Goal: Task Accomplishment & Management: Manage account settings

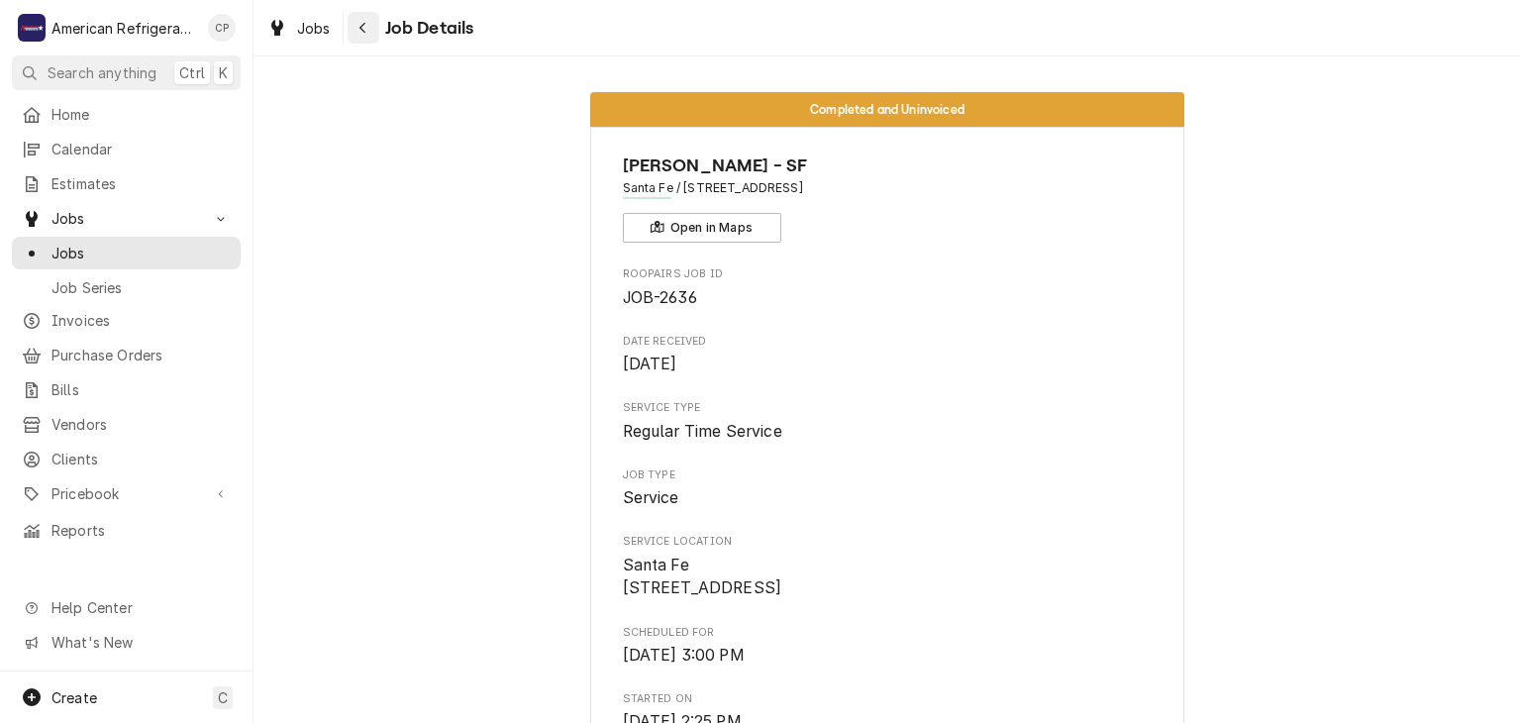
click at [363, 38] on button "Navigate back" at bounding box center [364, 28] width 32 height 32
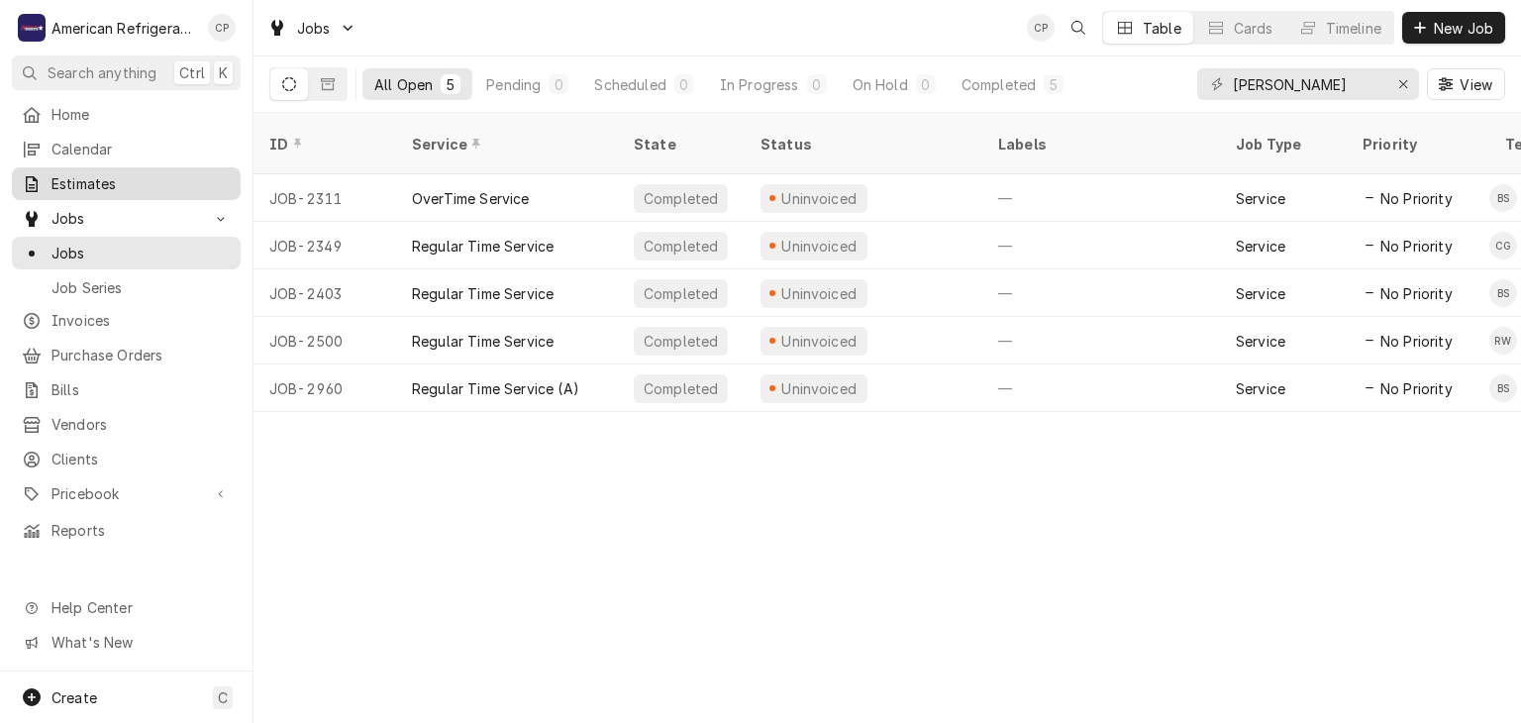
click at [89, 190] on link "Estimates" at bounding box center [126, 183] width 229 height 33
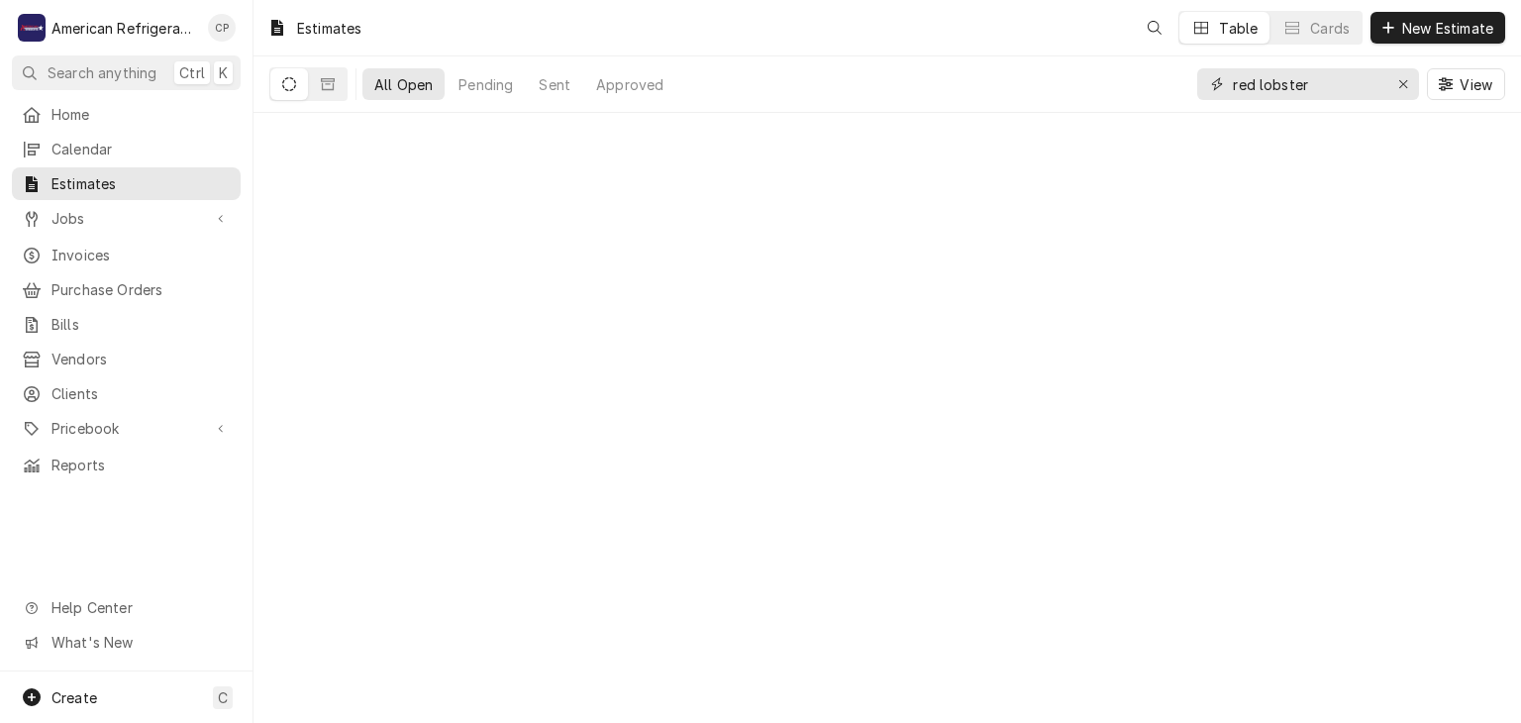
click at [1316, 85] on input "red lobster" at bounding box center [1307, 84] width 149 height 32
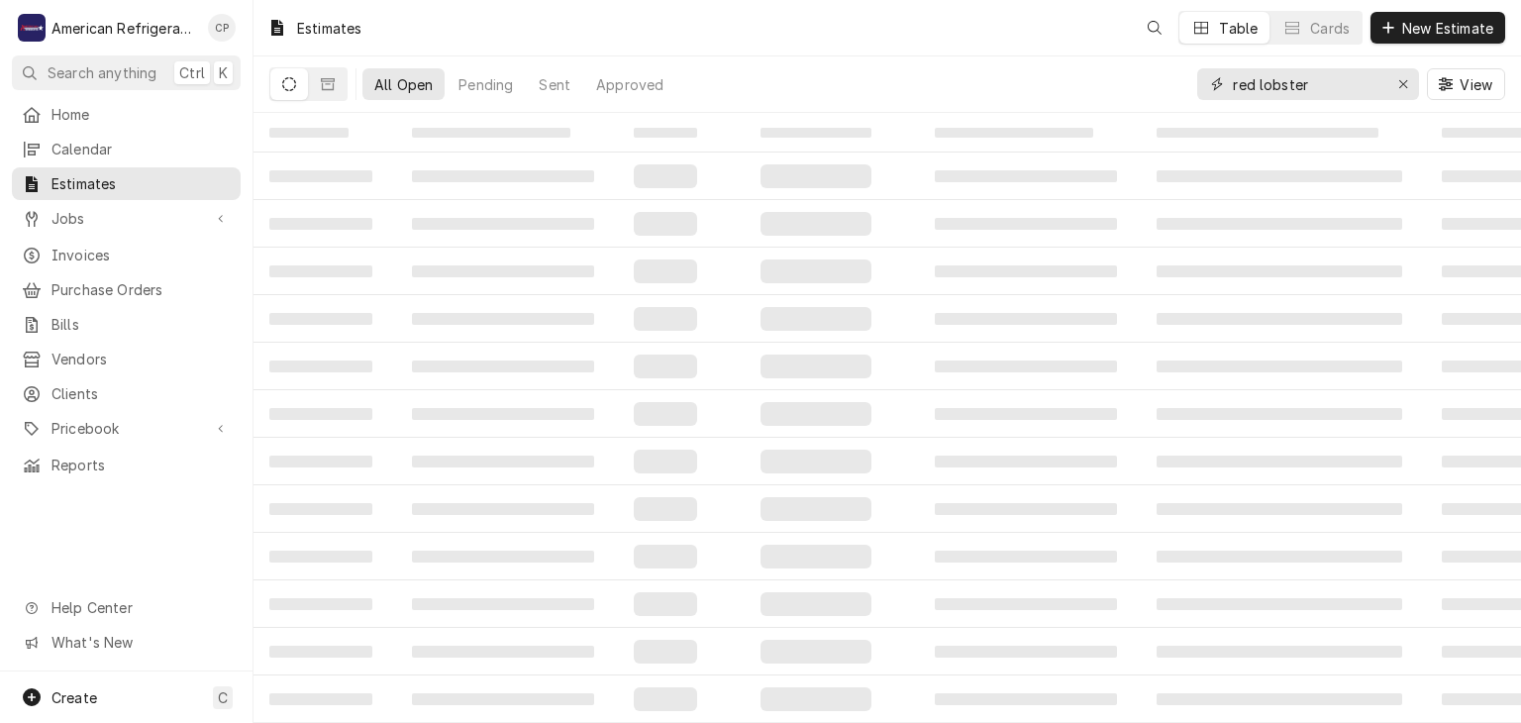
click at [1316, 85] on input "red lobster" at bounding box center [1307, 84] width 149 height 32
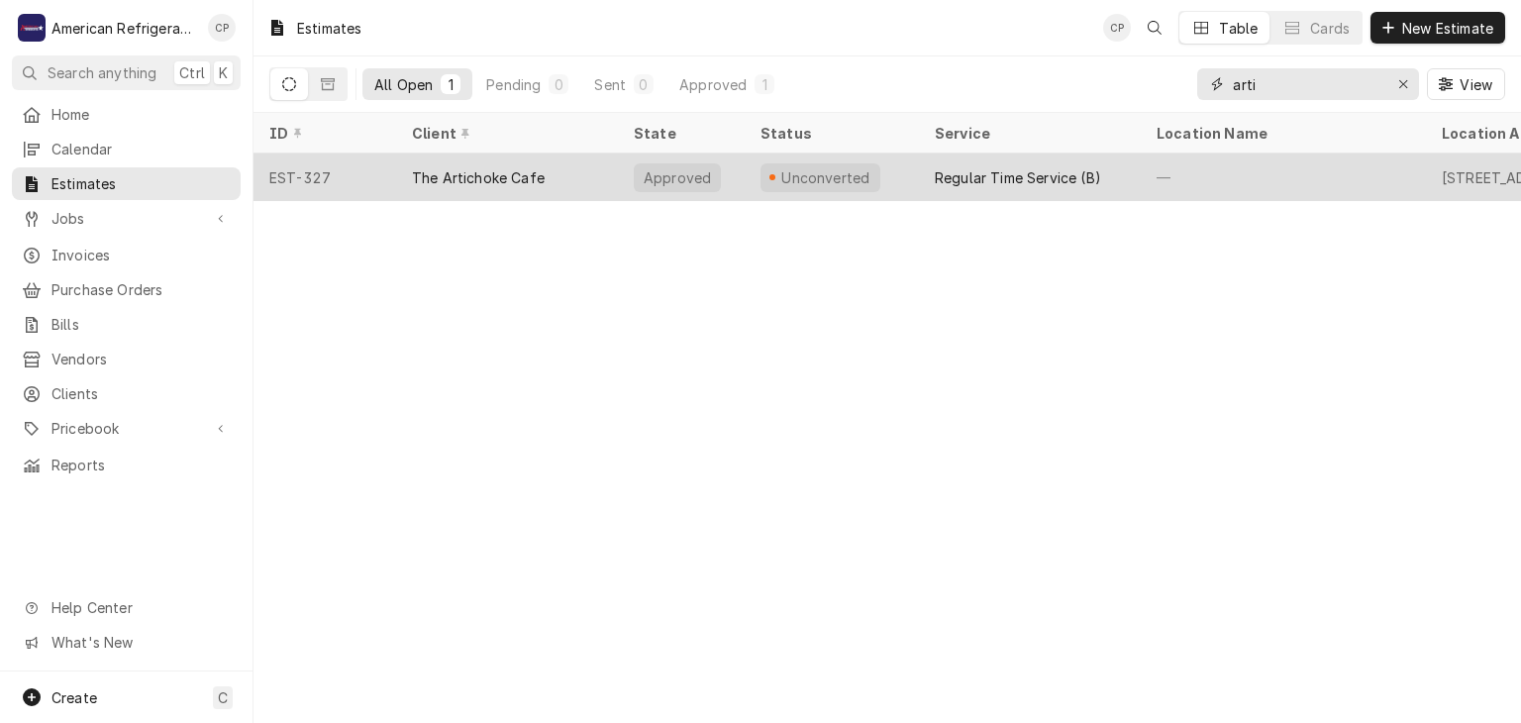
type input "arti"
click at [517, 169] on div "The Artichoke Cafe" at bounding box center [478, 177] width 133 height 21
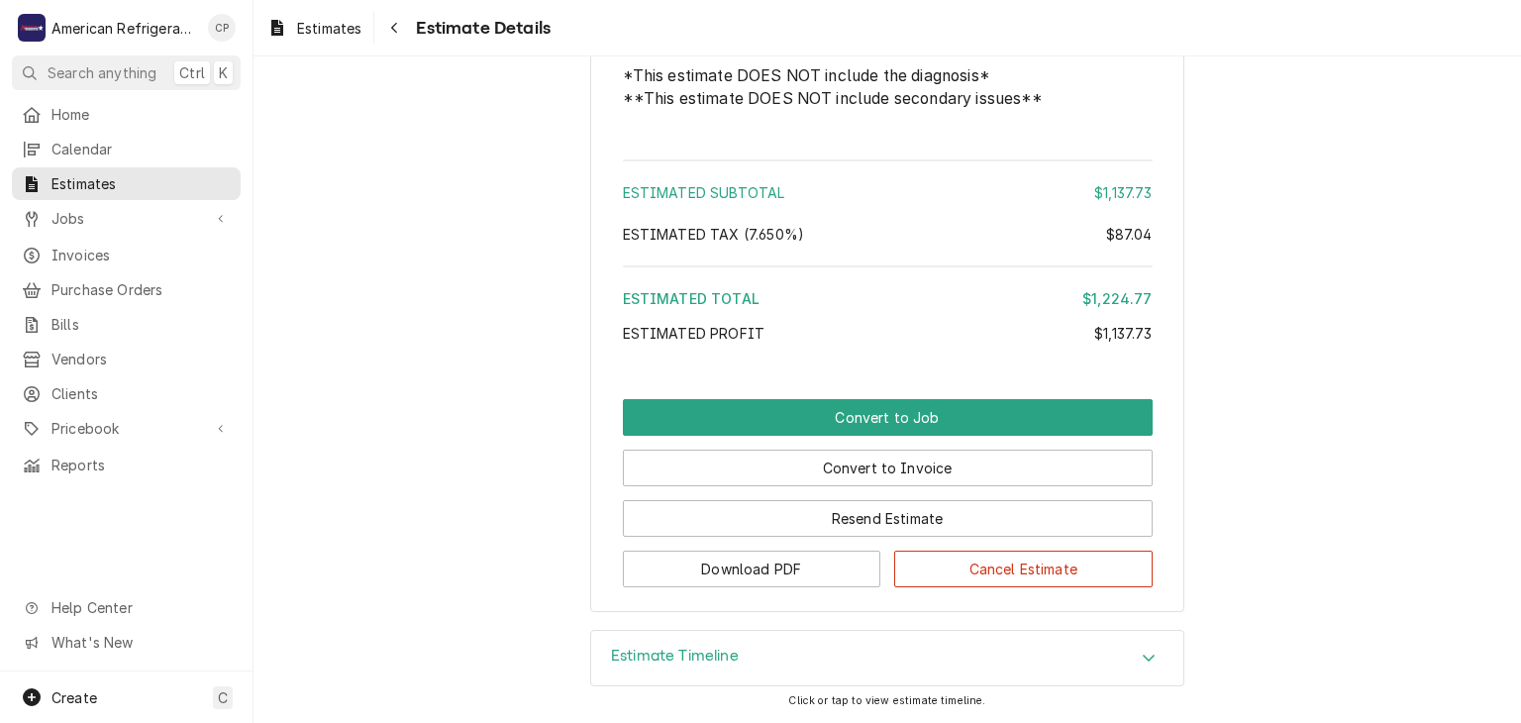
scroll to position [2793, 0]
click at [682, 637] on div "Estimate Timeline" at bounding box center [887, 658] width 592 height 55
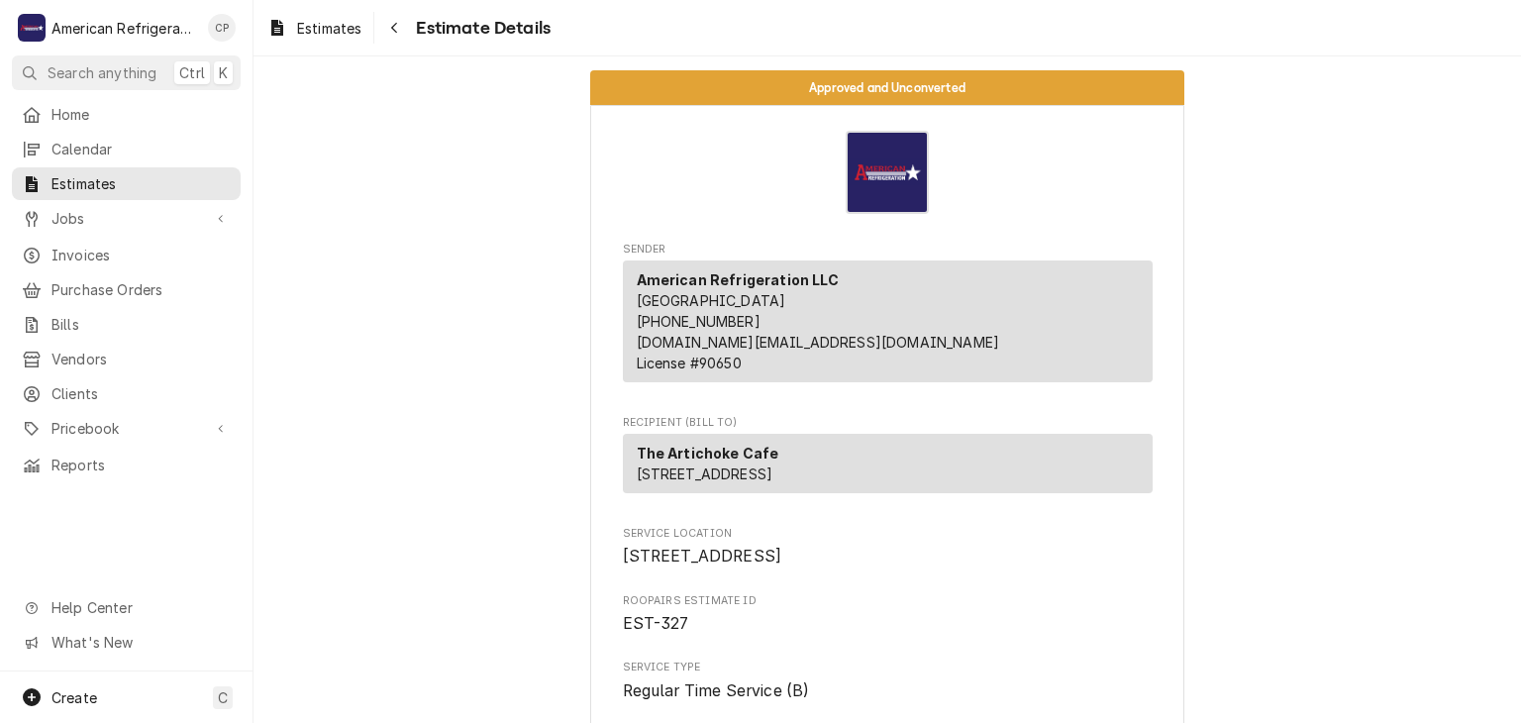
scroll to position [0, 0]
click at [175, 178] on span "Estimates" at bounding box center [140, 183] width 179 height 21
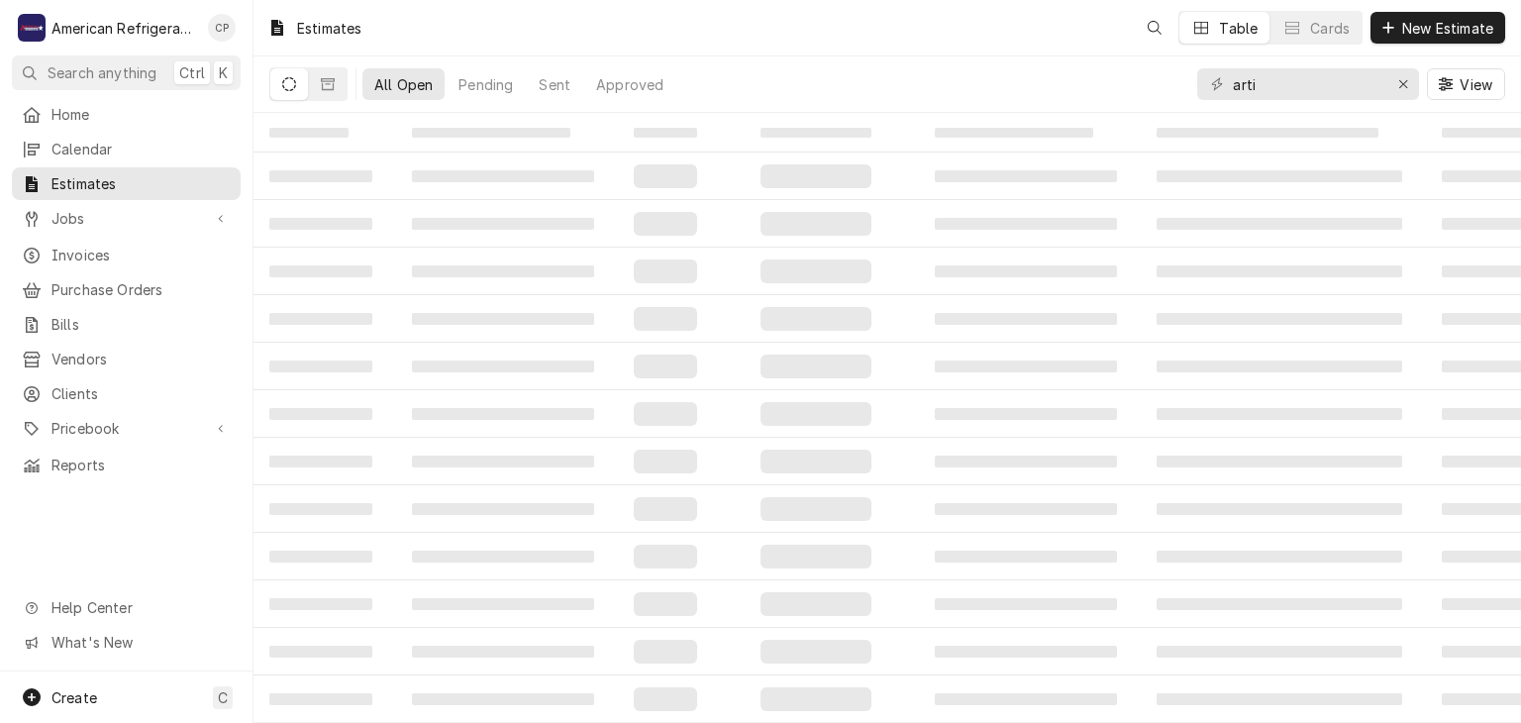
click at [1331, 70] on input "arti" at bounding box center [1307, 84] width 149 height 32
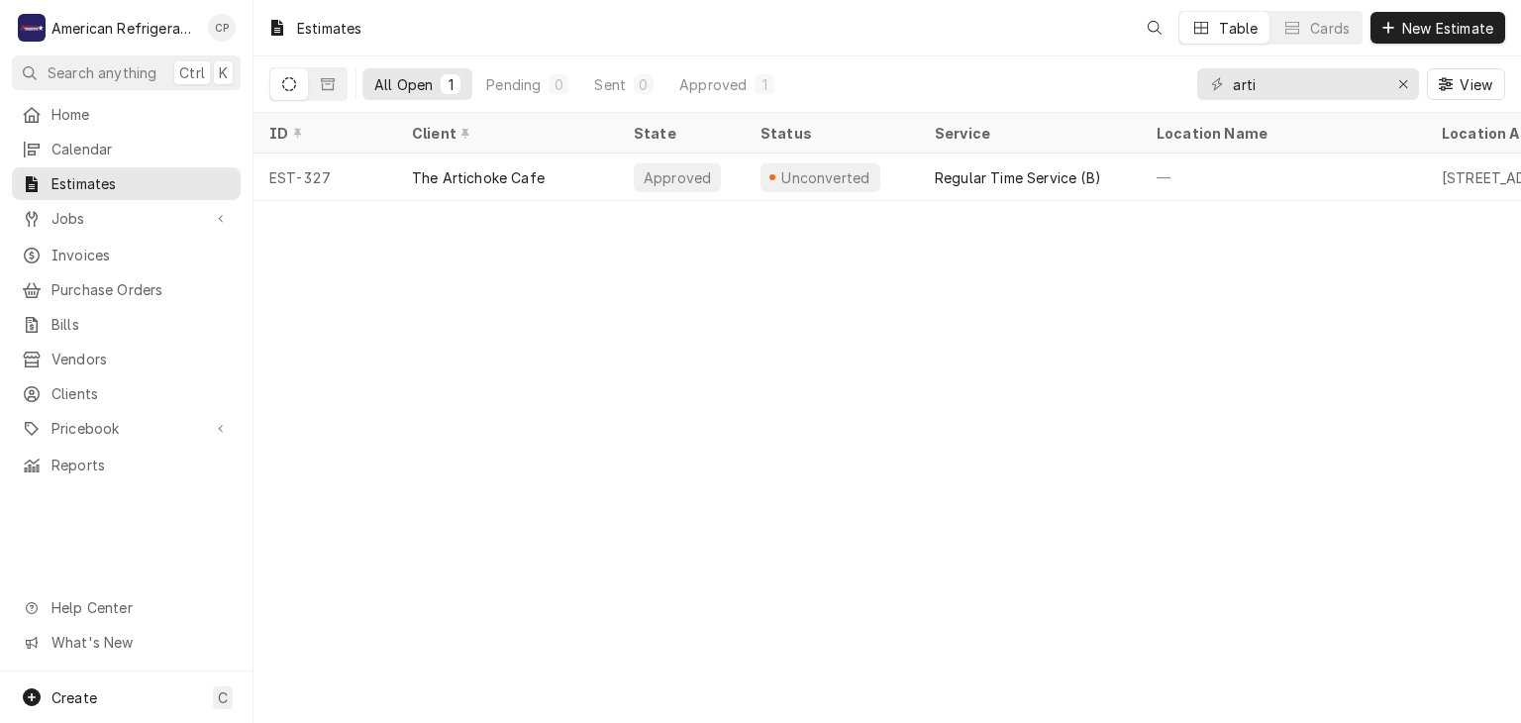
click at [1331, 70] on input "arti" at bounding box center [1307, 84] width 149 height 32
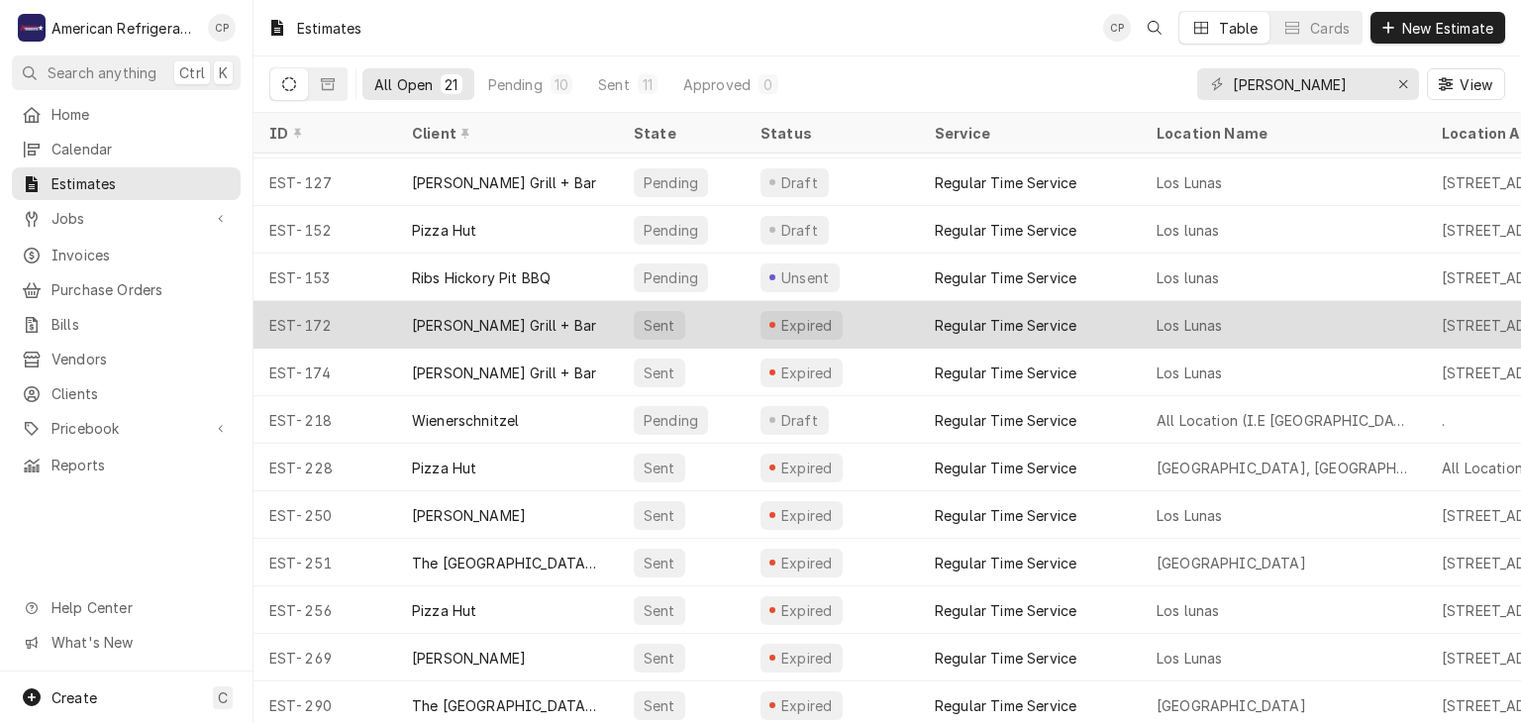
scroll to position [426, 0]
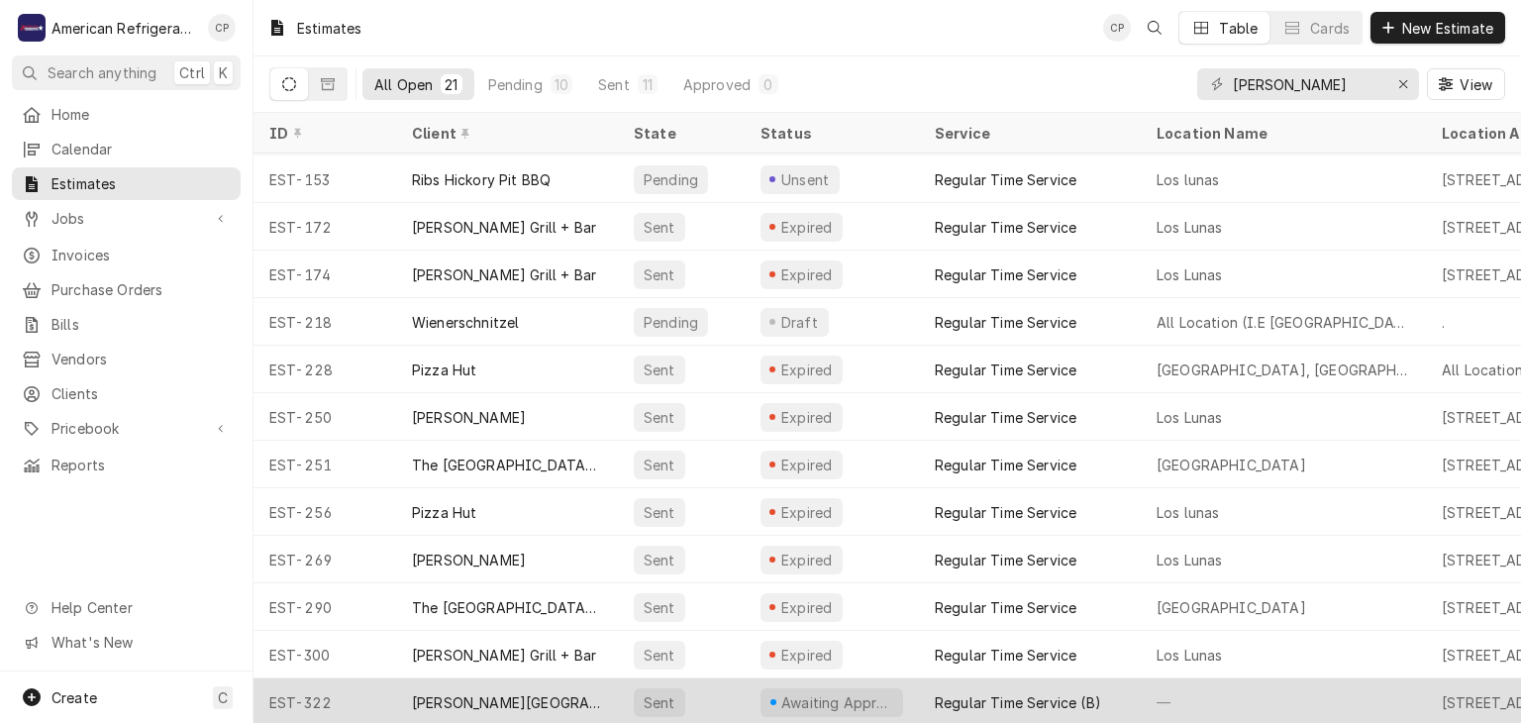
type input "luna"
click at [533, 697] on div "Luna Community College" at bounding box center [507, 702] width 190 height 21
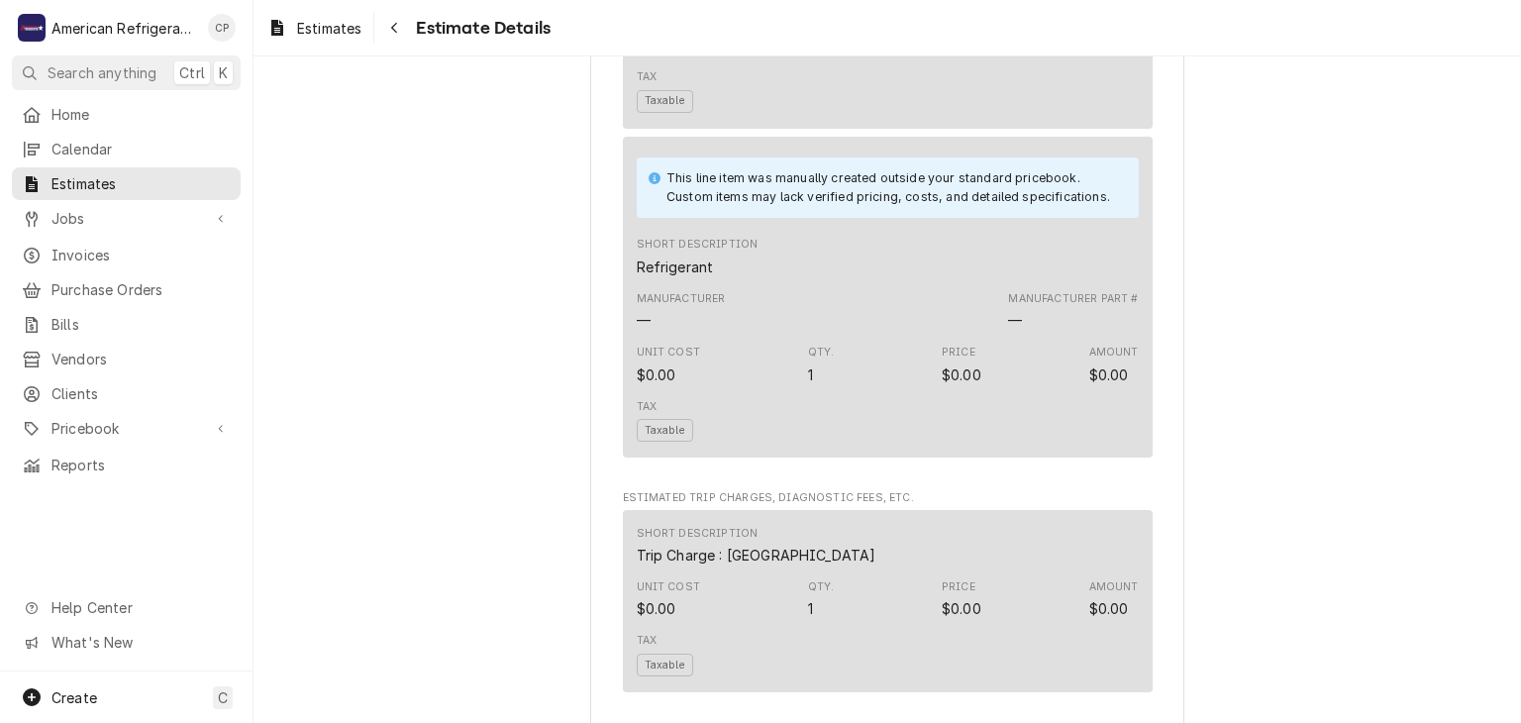
scroll to position [5225, 0]
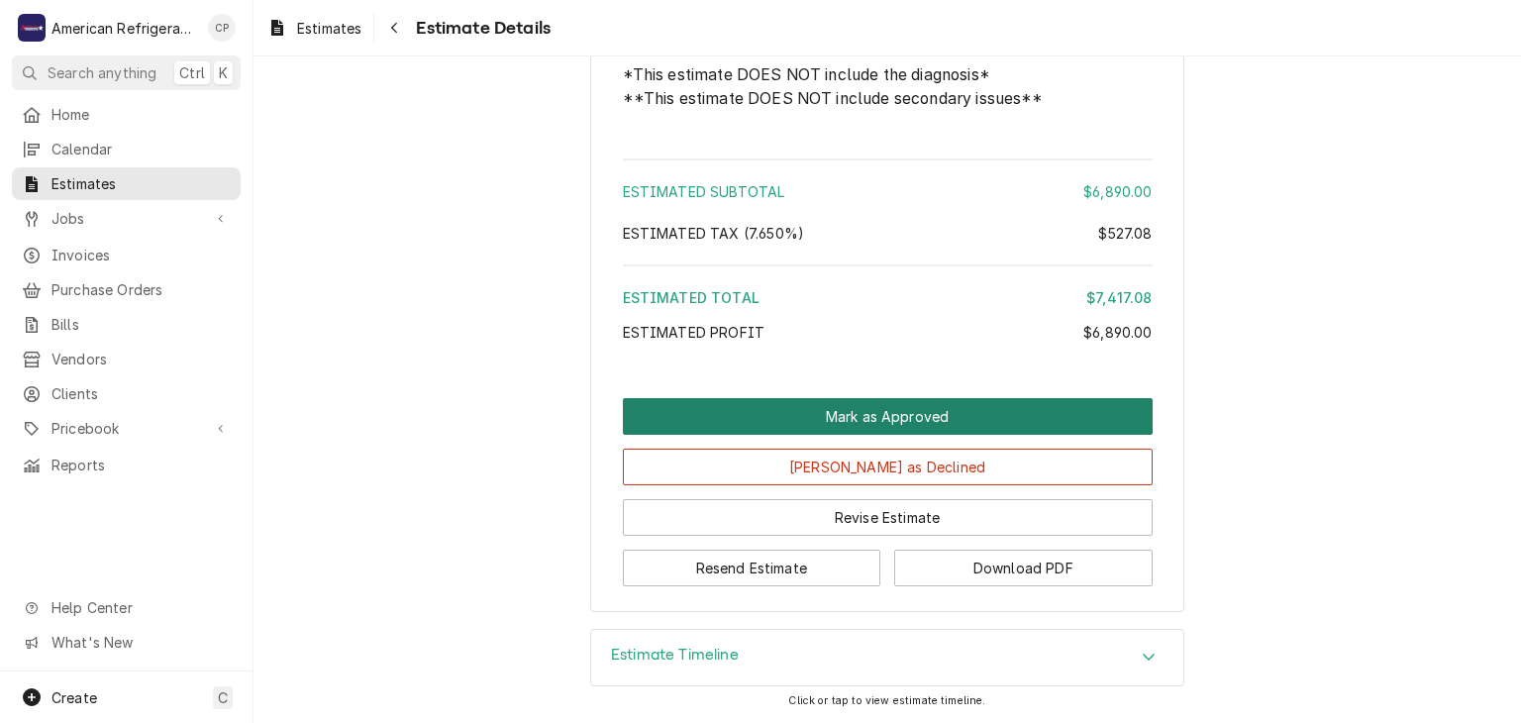
click at [824, 430] on button "Mark as Approved" at bounding box center [888, 416] width 530 height 37
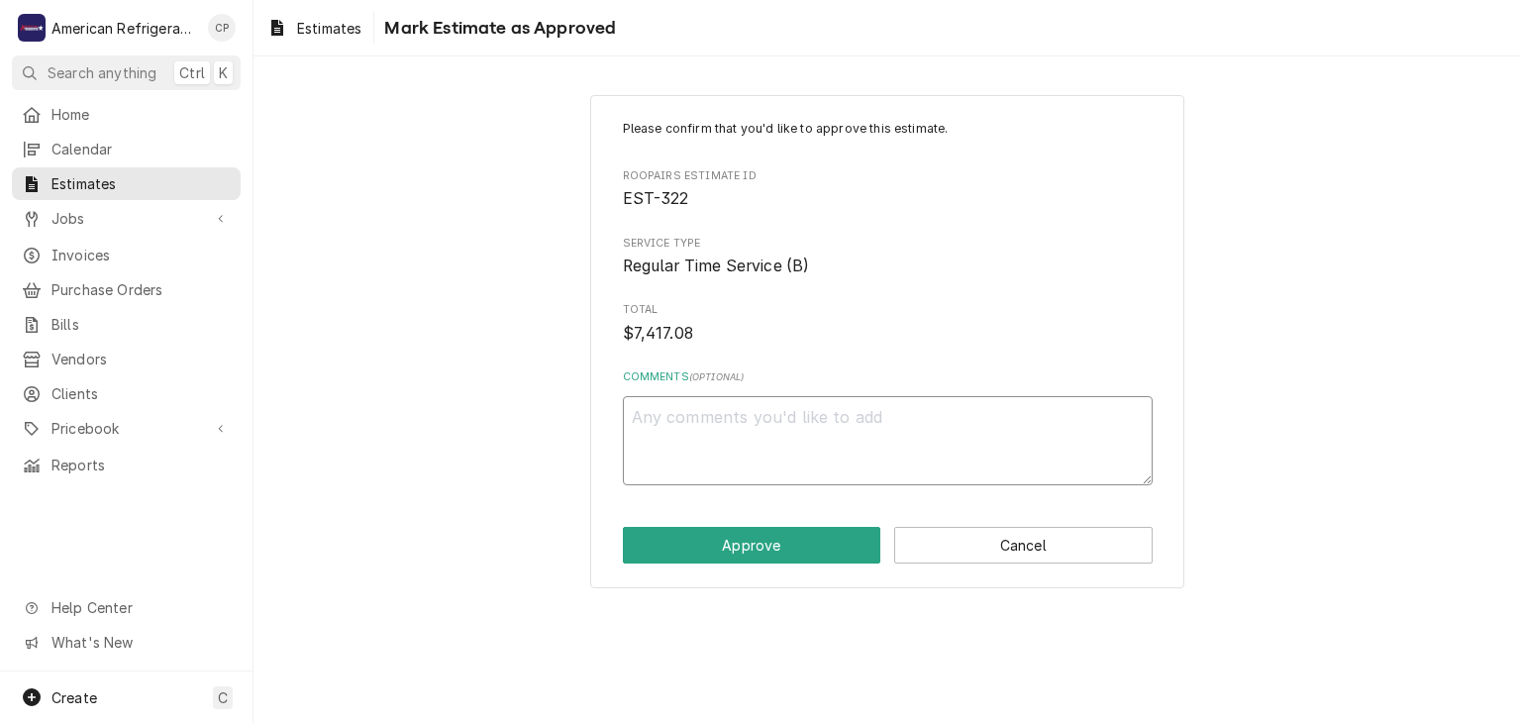
click at [803, 432] on textarea "Comments ( optional )" at bounding box center [888, 440] width 530 height 89
type textarea "x"
type textarea "A"
type textarea "x"
type textarea "Ap"
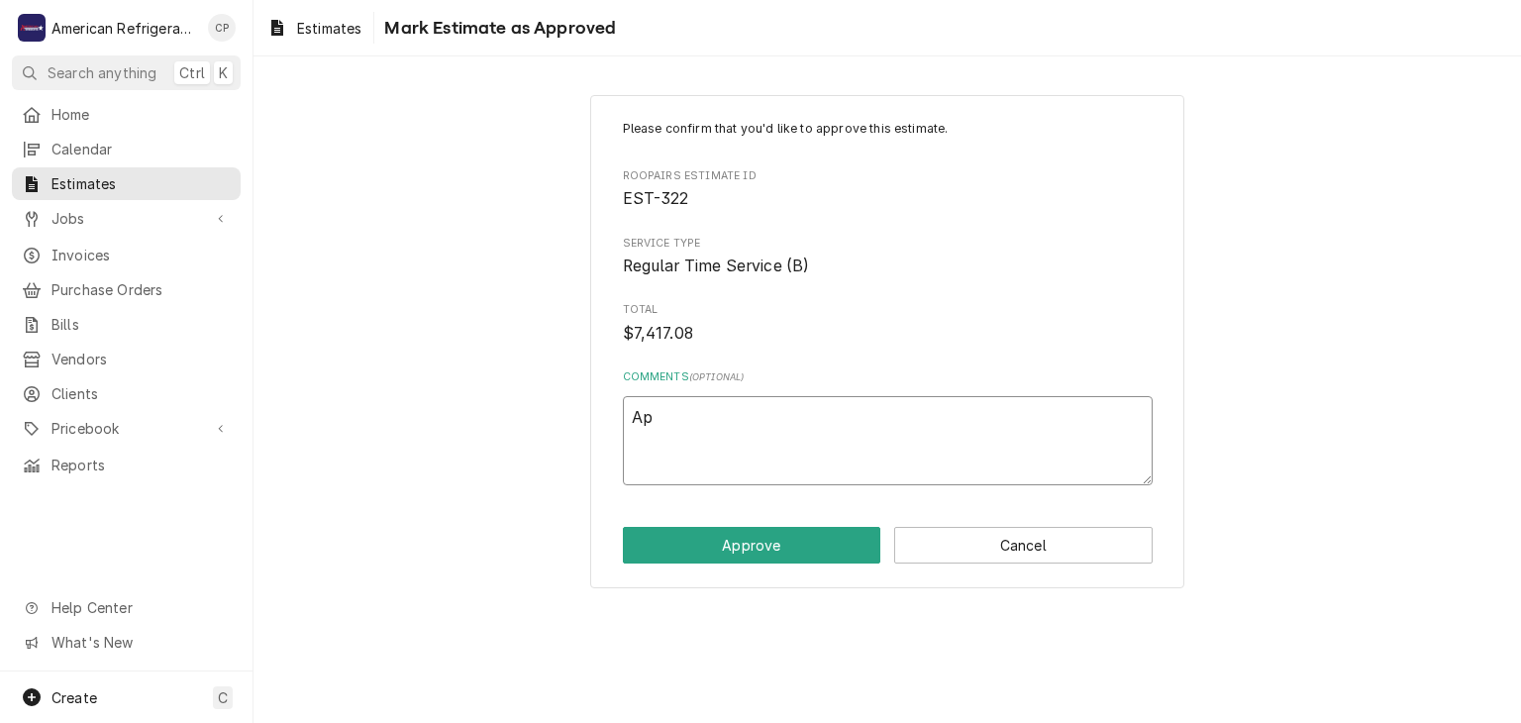
type textarea "x"
type textarea "App"
type textarea "x"
type textarea "Appr"
type textarea "x"
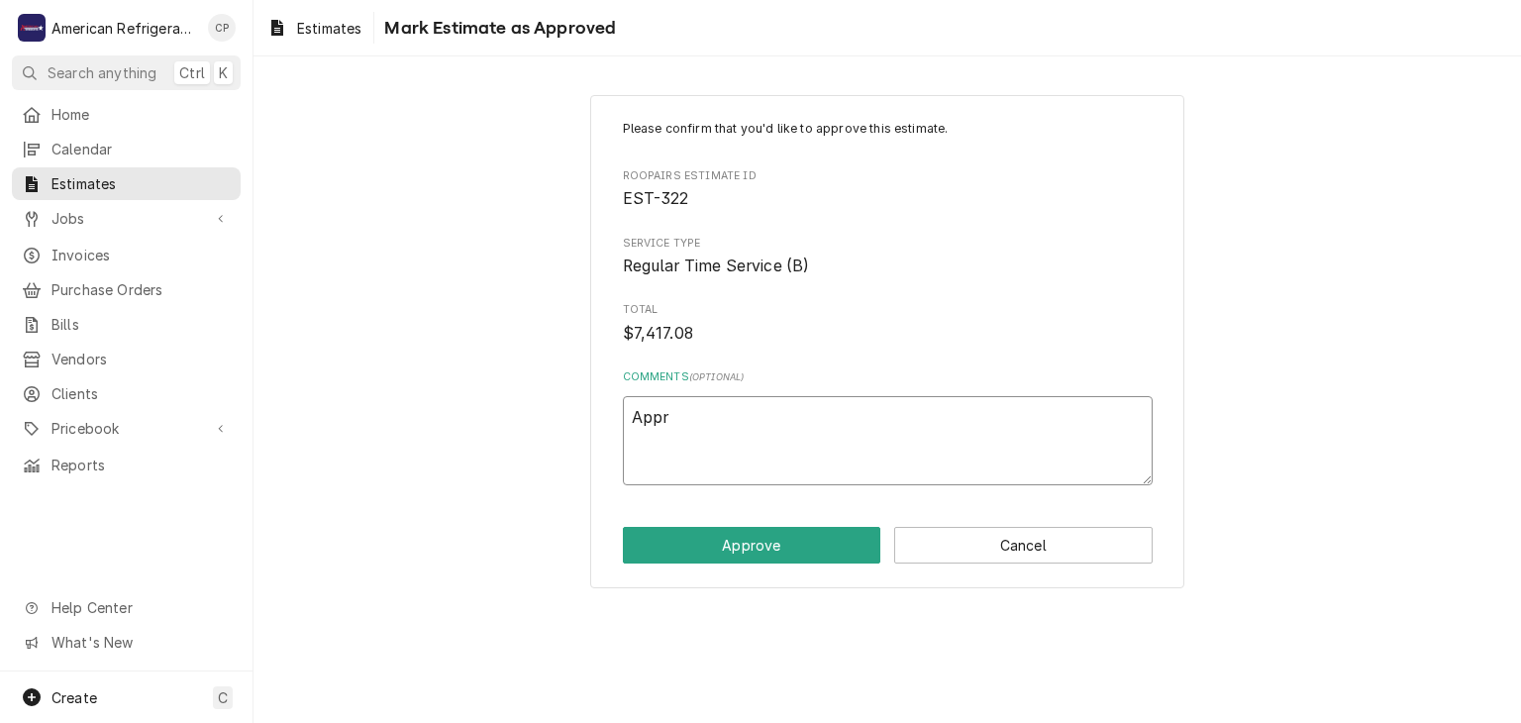
type textarea "Appro"
type textarea "x"
type textarea "Approv"
type textarea "x"
type textarea "Approve"
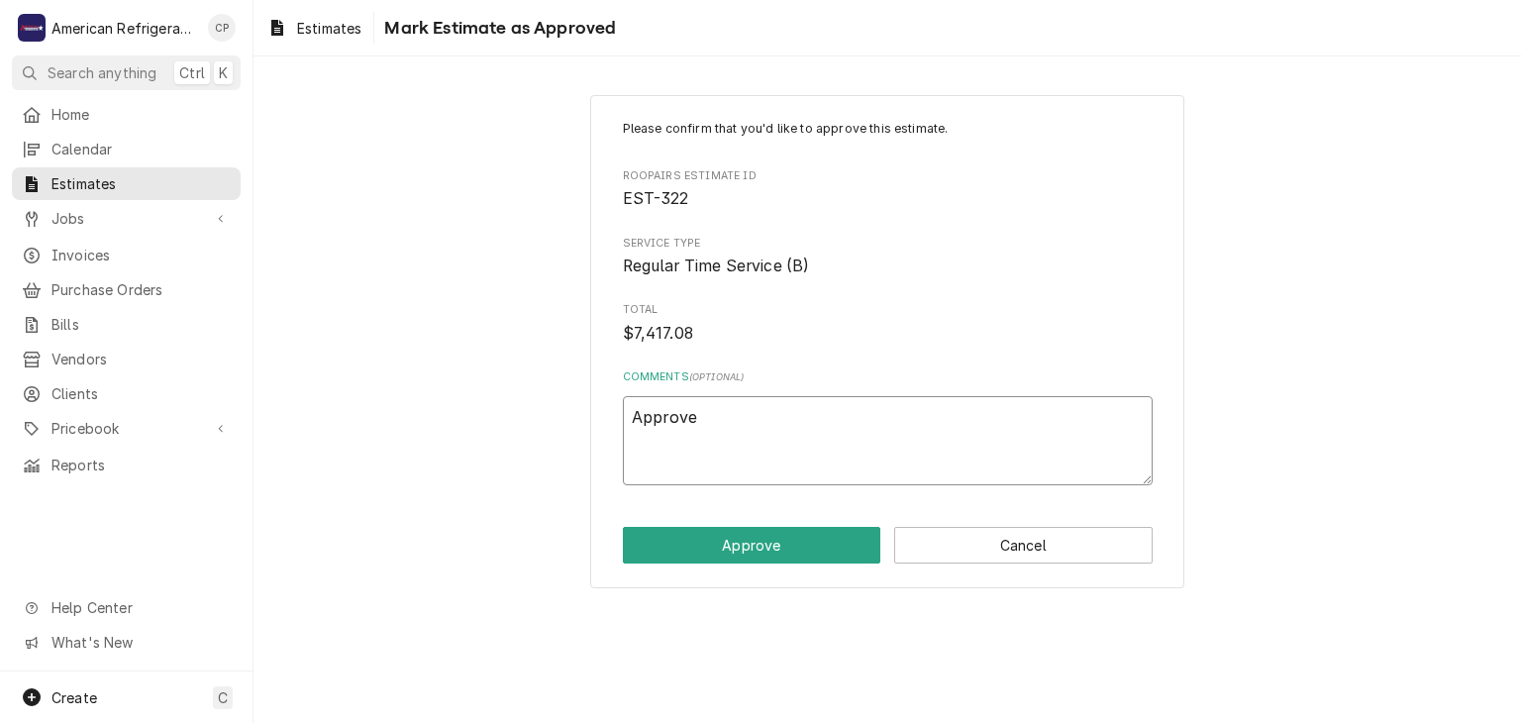
type textarea "x"
type textarea "Approved"
type textarea "x"
type textarea "Approved b"
type textarea "x"
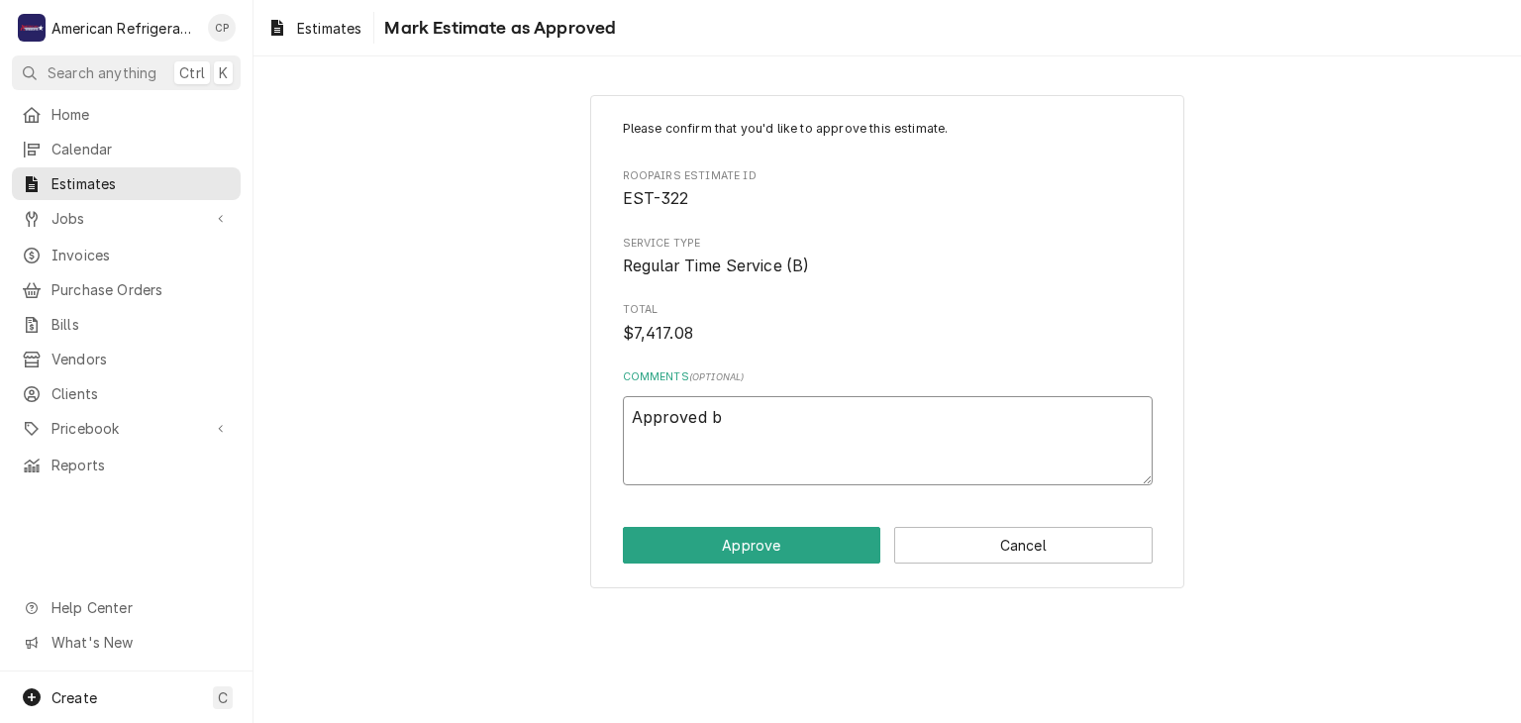
type textarea "Approved by"
type textarea "x"
type textarea "Approved by"
type textarea "x"
type textarea "Approved by M"
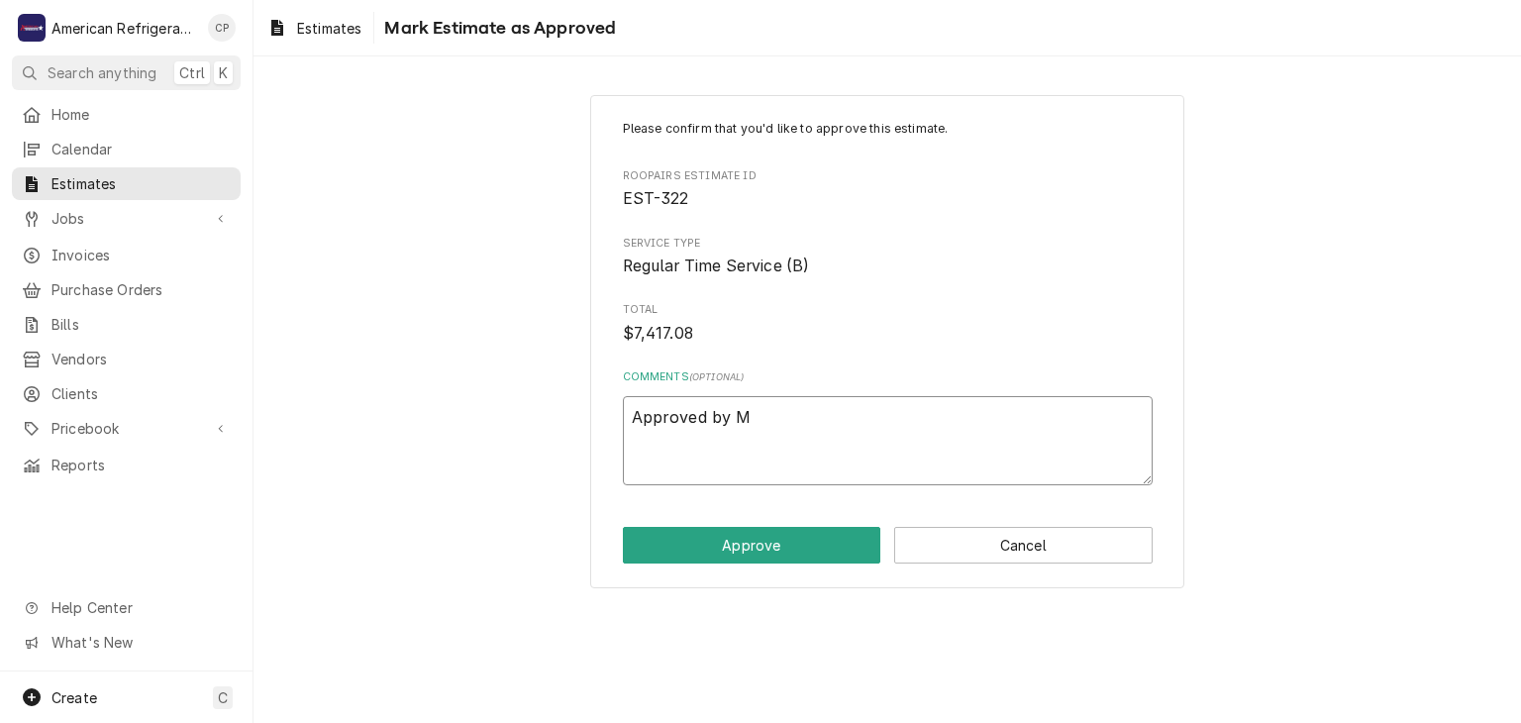
type textarea "x"
type textarea "Approved by Ma"
type textarea "x"
type textarea "Approved by Mat"
type textarea "x"
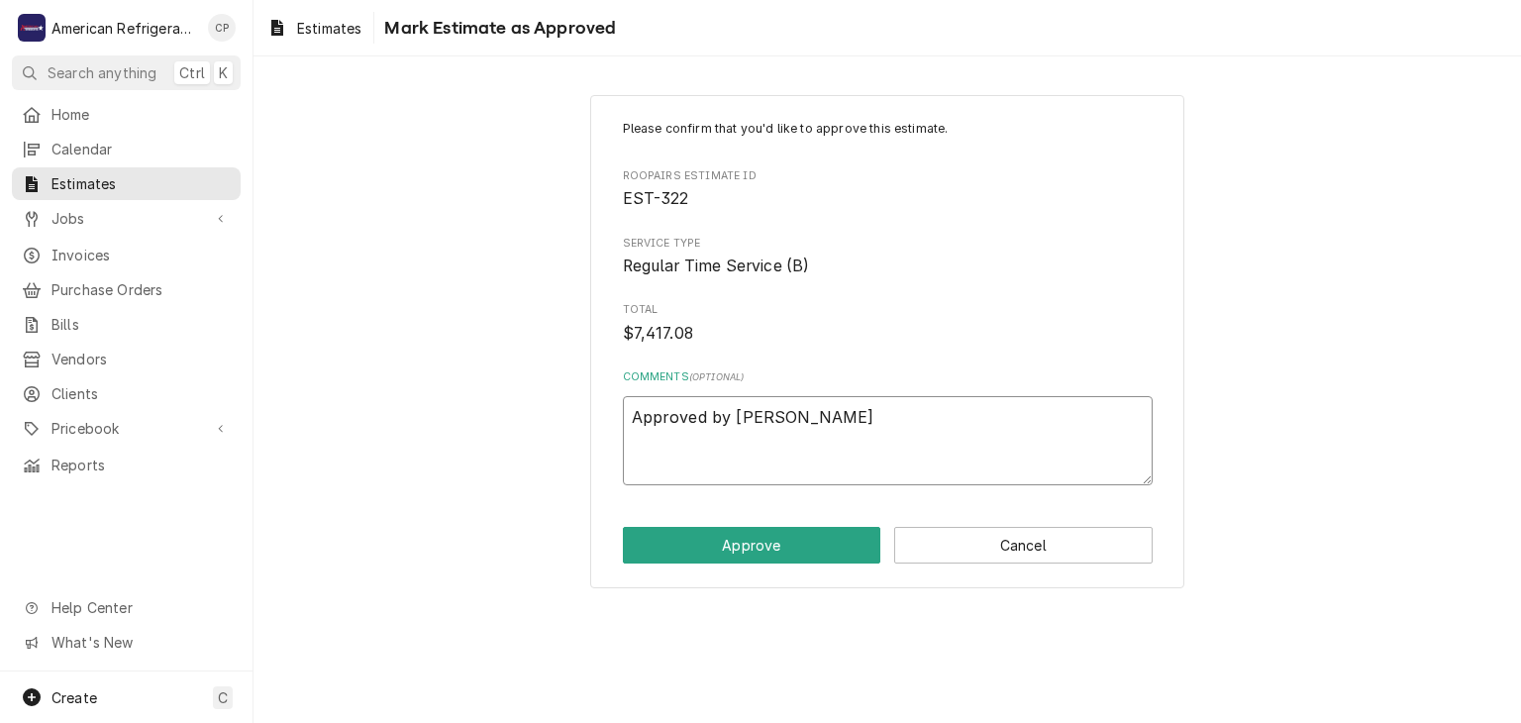
type textarea "Approved by Matt"
type textarea "x"
type textarea "Approved by Matt"
type textarea "x"
type textarea "Approved by Matt G"
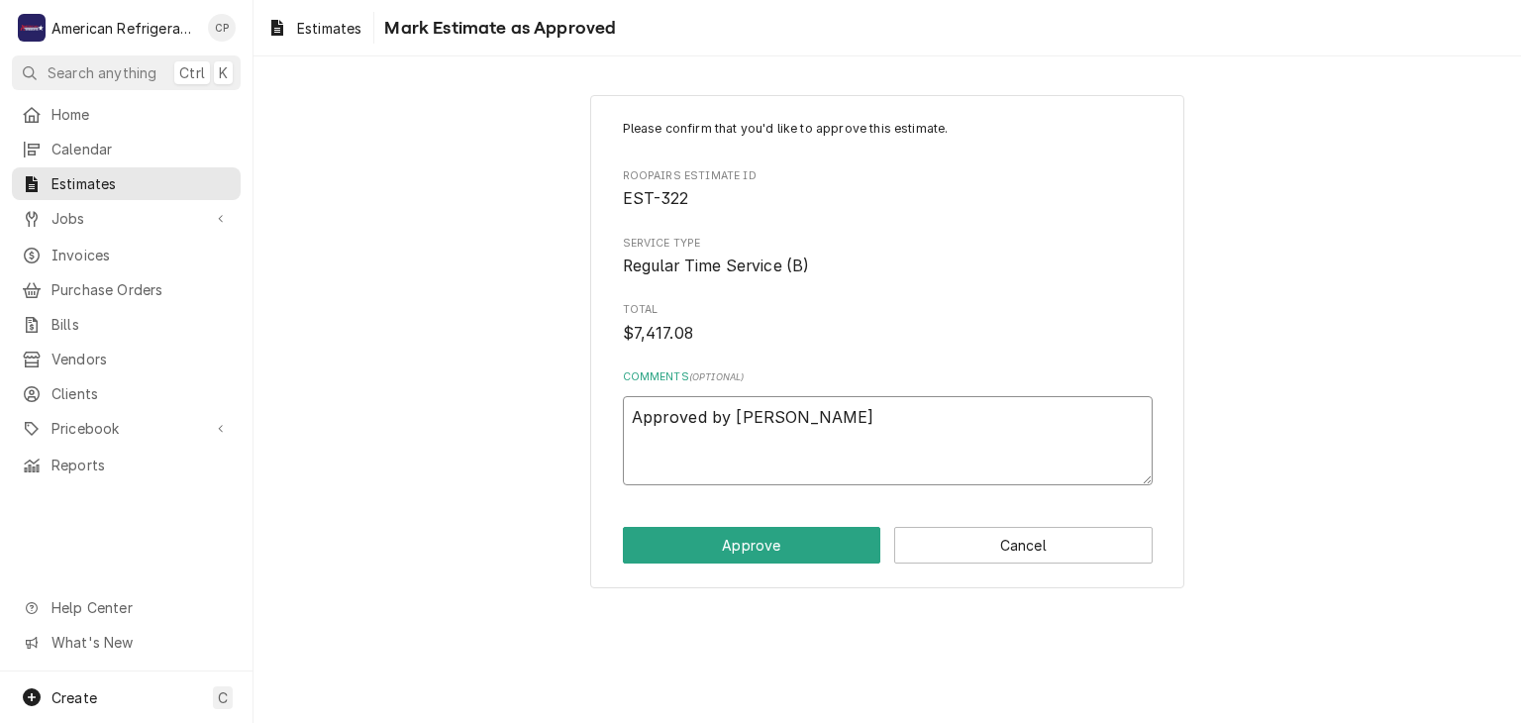
type textarea "x"
type textarea "Approved by Matt Gr"
type textarea "x"
type textarea "Approved by Matt Gri"
type textarea "x"
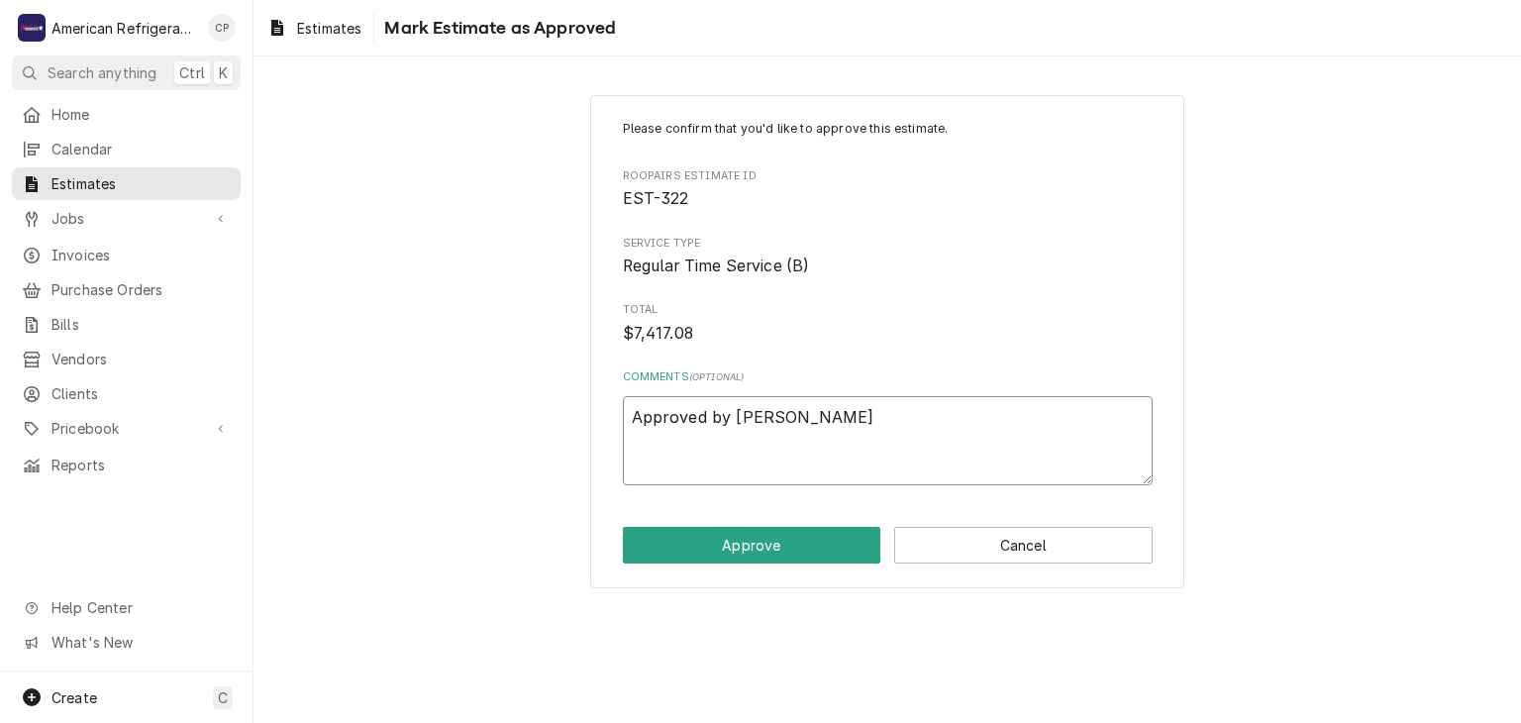
type textarea "Approved by Matt Grie"
type textarea "x"
type textarea "Approved by Matt Grieg"
type textarea "x"
type textarea "Approved by Matt Griego"
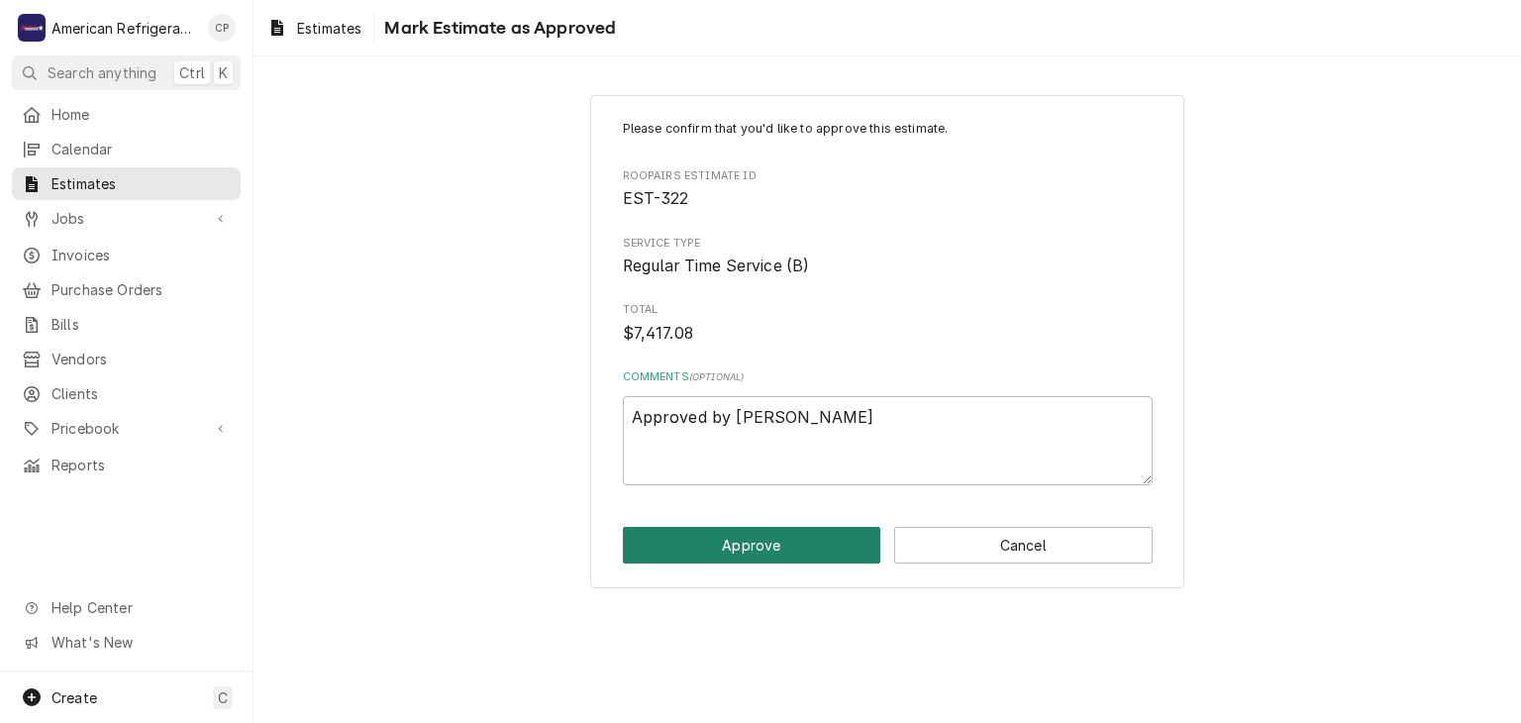
click at [764, 554] on button "Approve" at bounding box center [752, 545] width 258 height 37
type textarea "x"
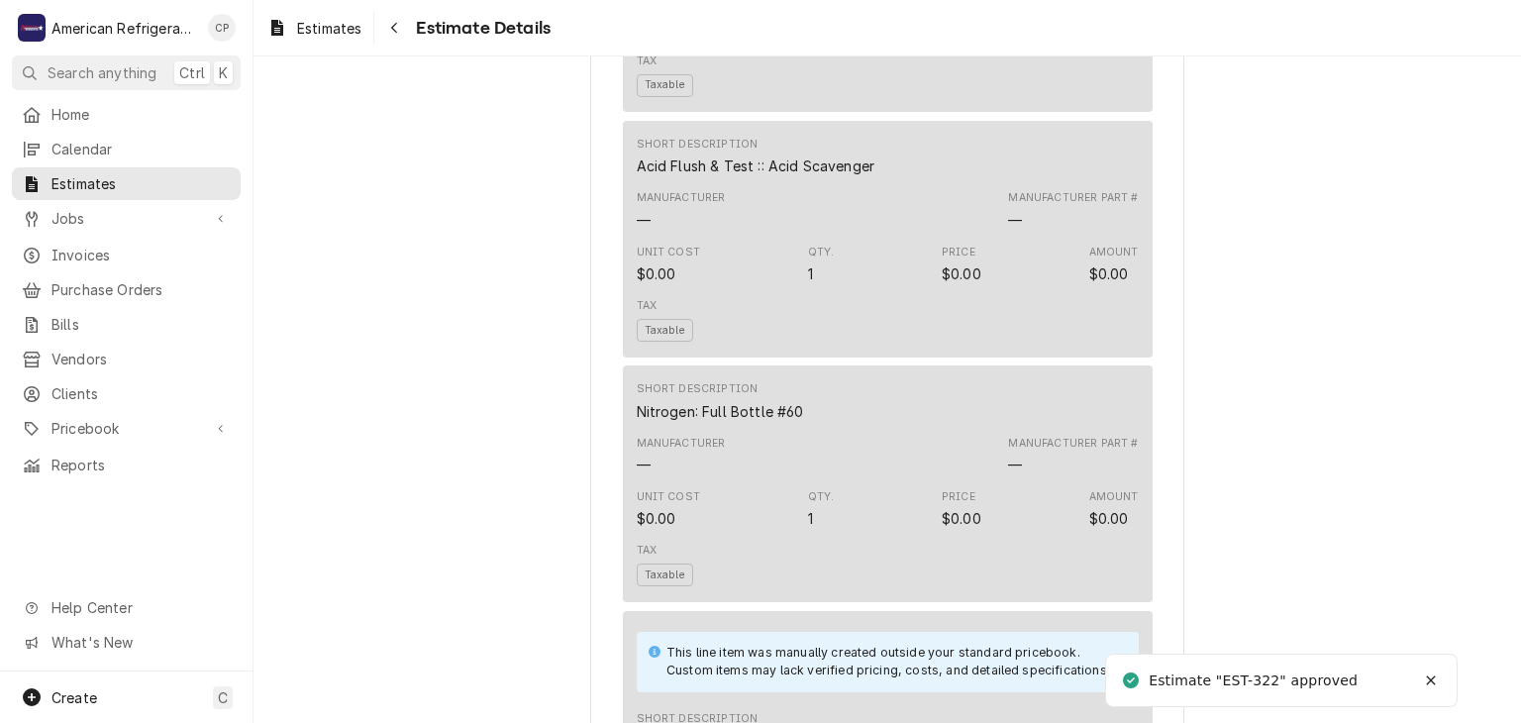
scroll to position [2664, 0]
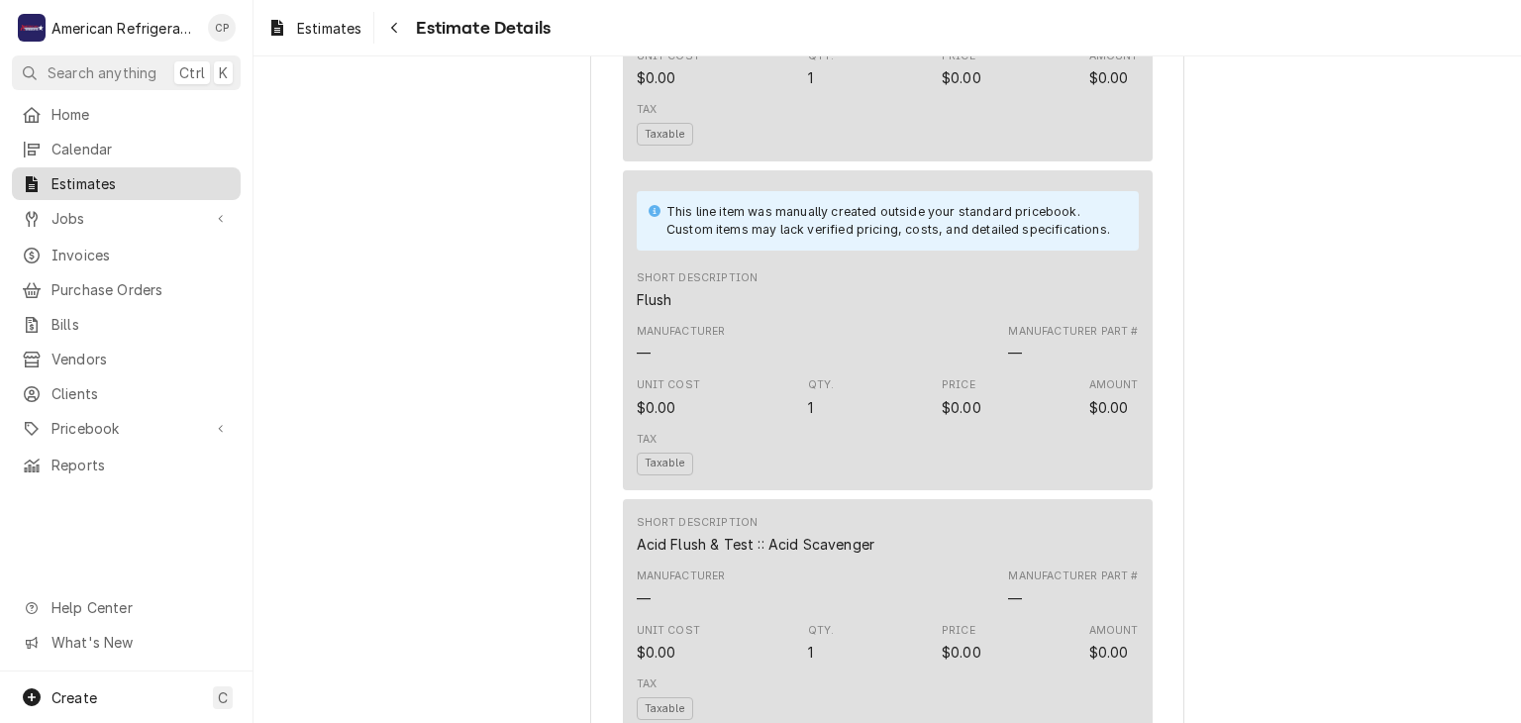
click at [187, 183] on span "Estimates" at bounding box center [140, 183] width 179 height 21
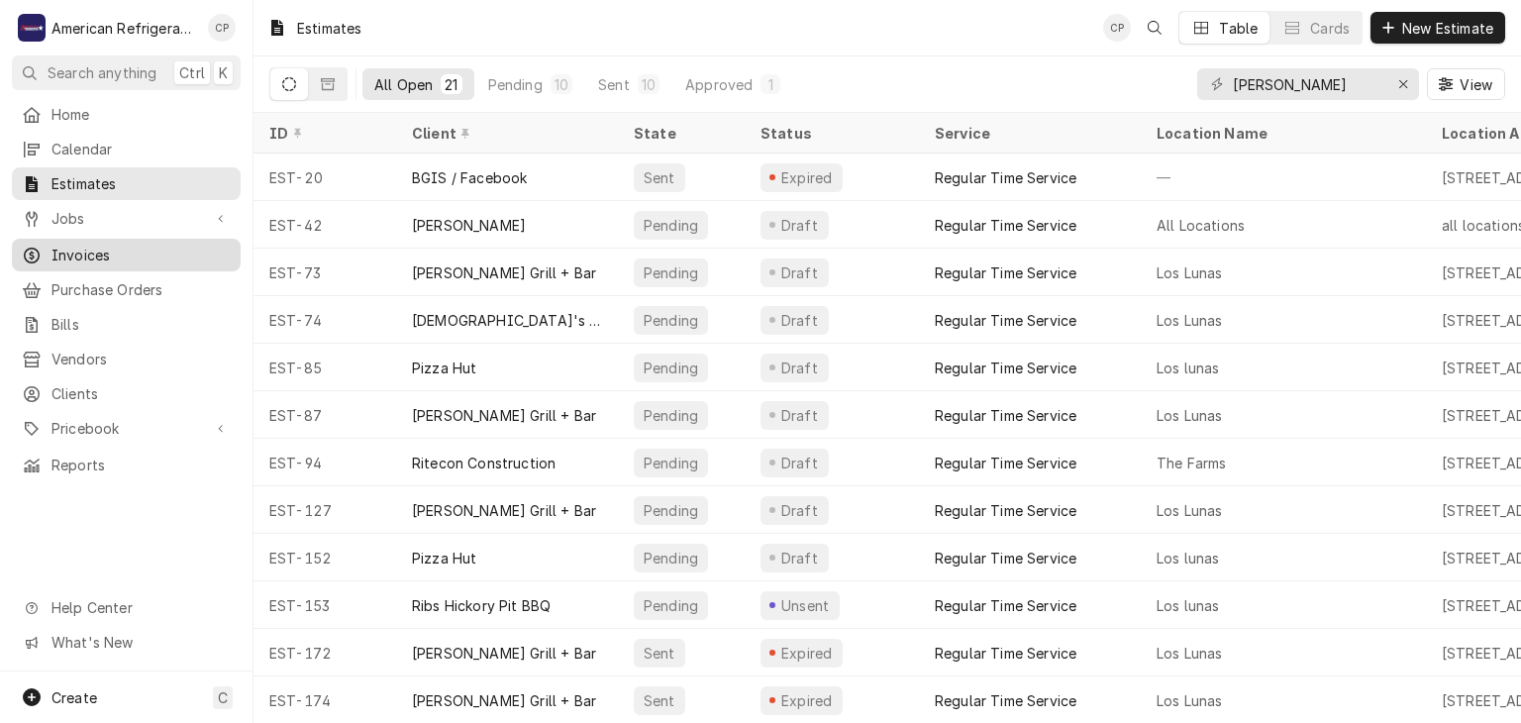
click at [133, 245] on span "Invoices" at bounding box center [140, 255] width 179 height 21
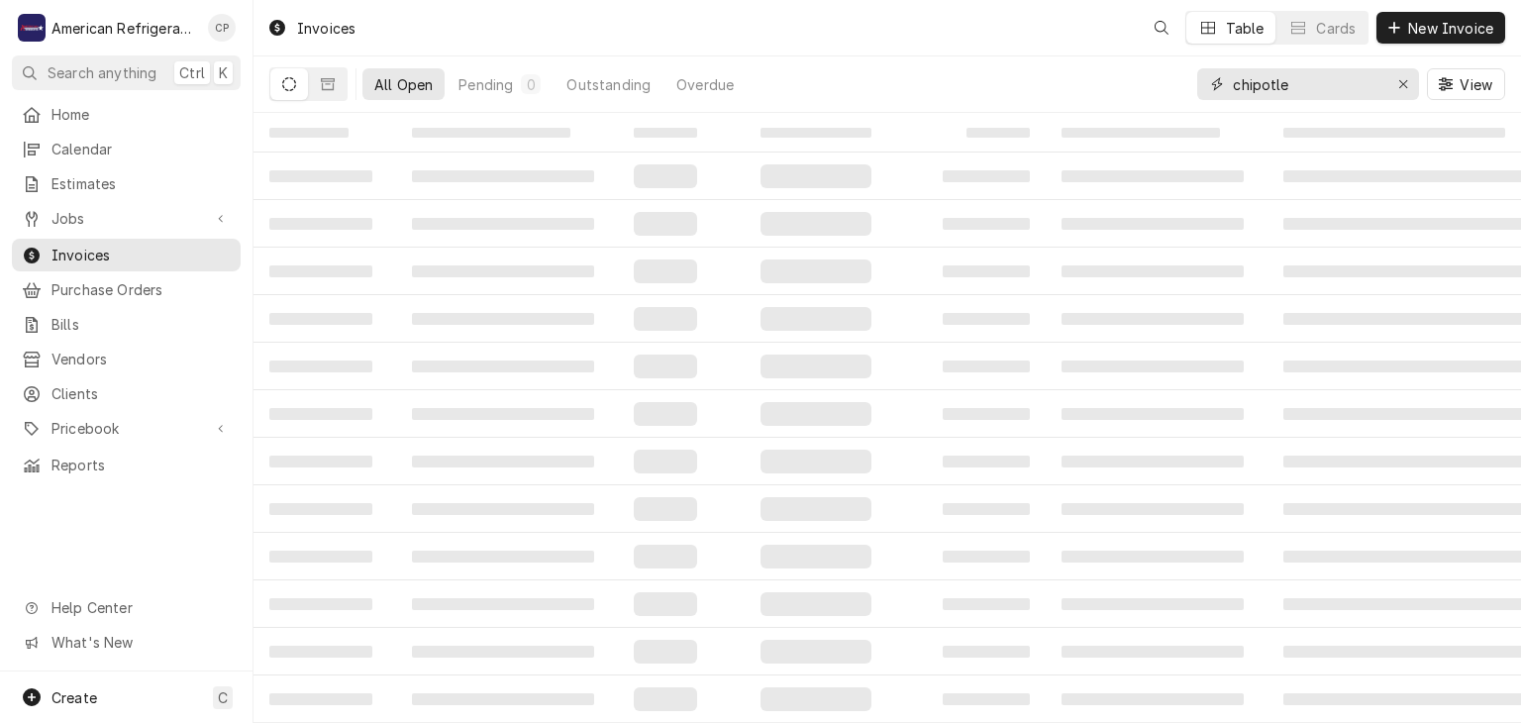
click at [1305, 80] on input "chipotle" at bounding box center [1307, 84] width 149 height 32
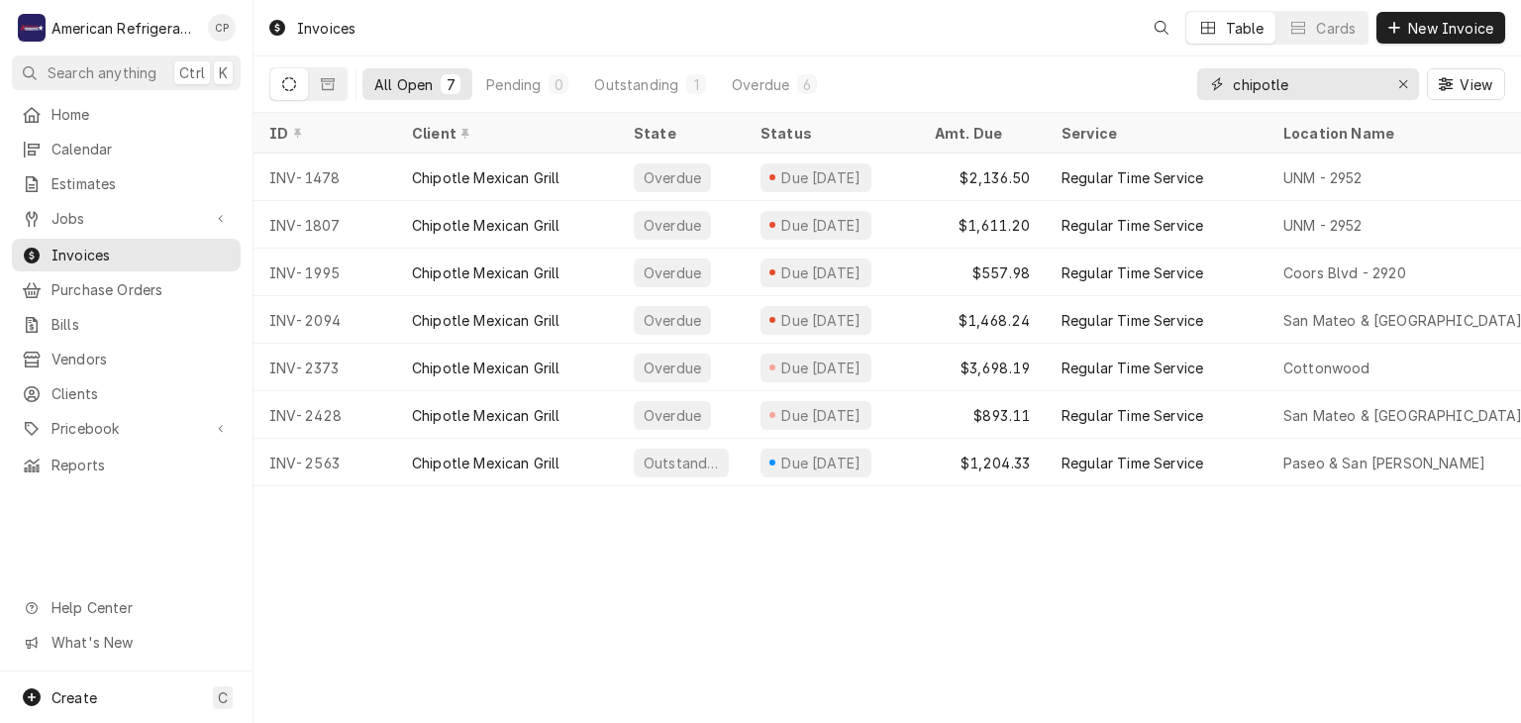
click at [1305, 80] on input "chipotle" at bounding box center [1307, 84] width 149 height 32
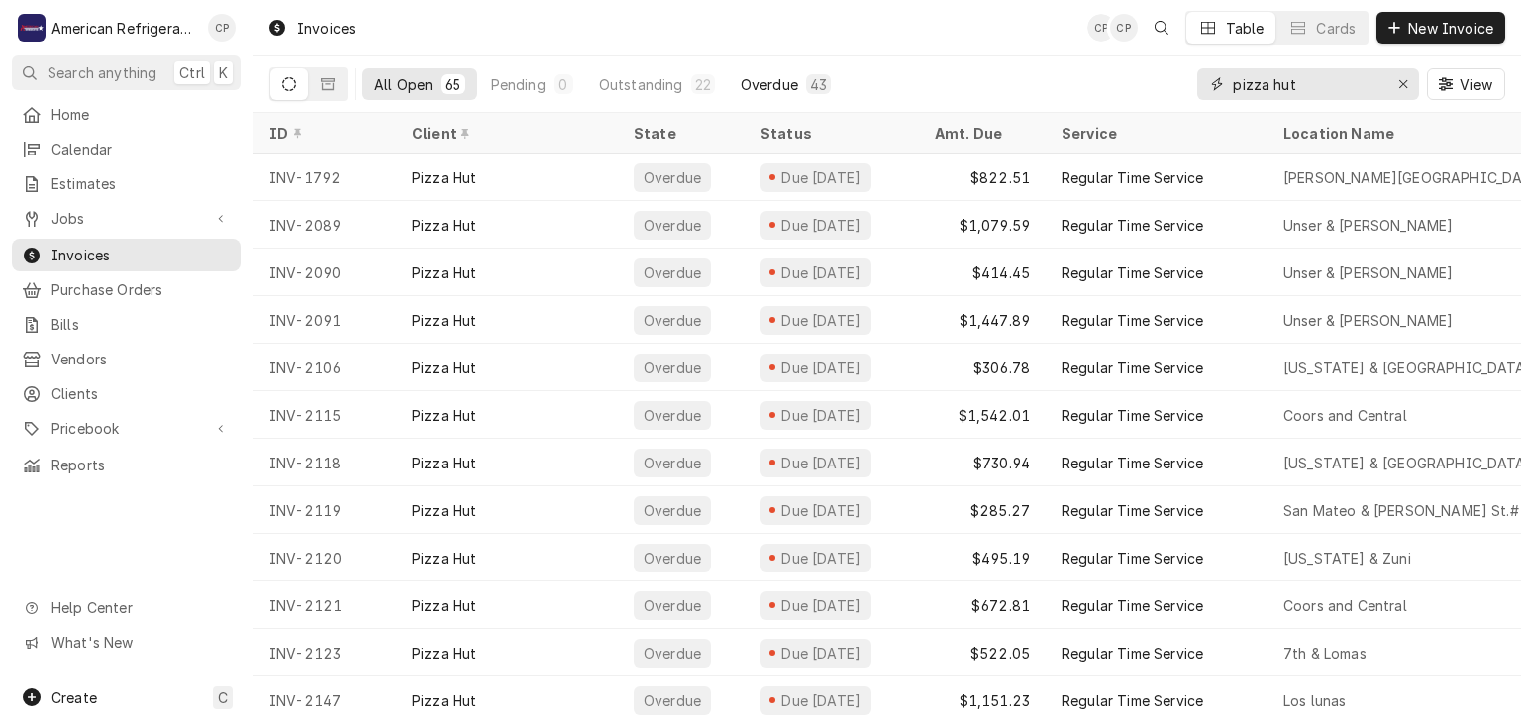
type input "pizza hut"
click at [779, 91] on div "Overdue" at bounding box center [769, 84] width 57 height 21
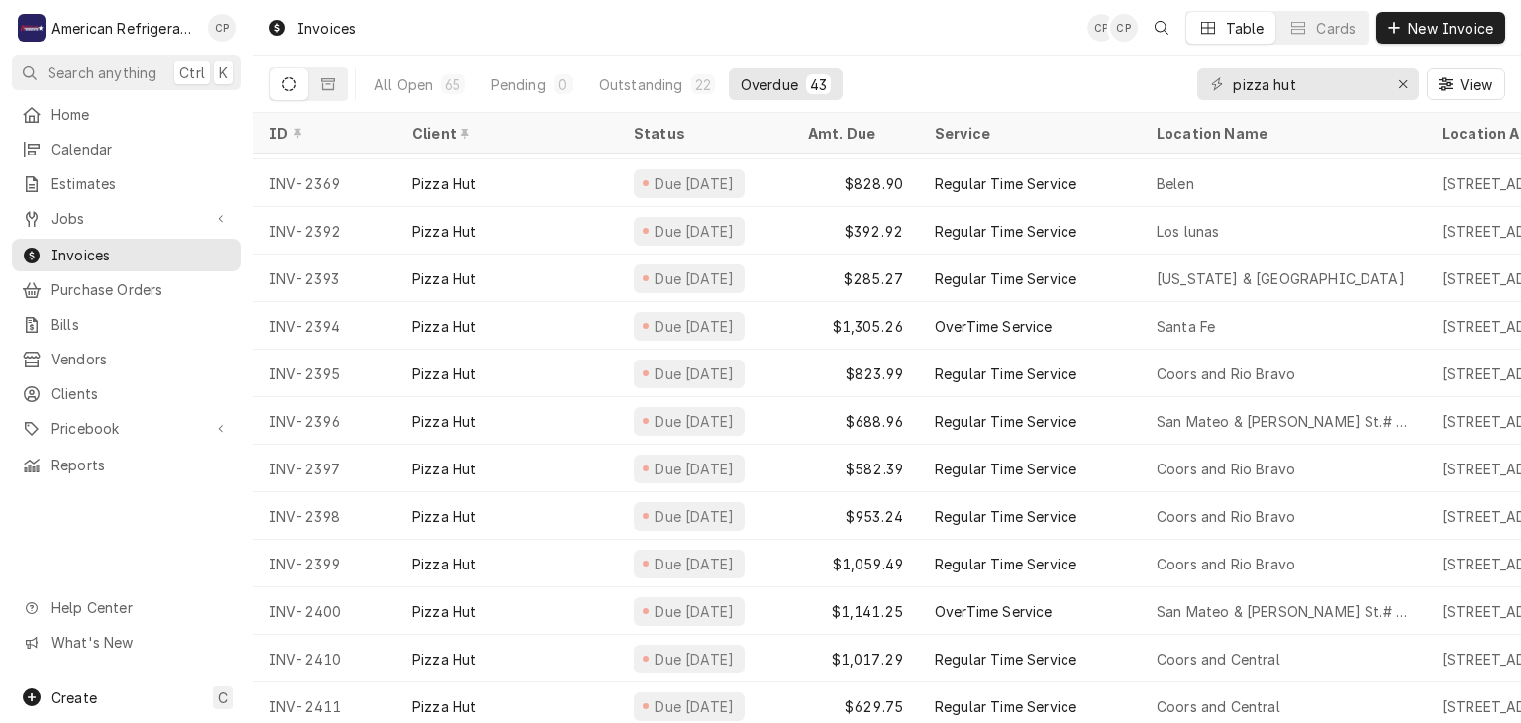
scroll to position [1472, 0]
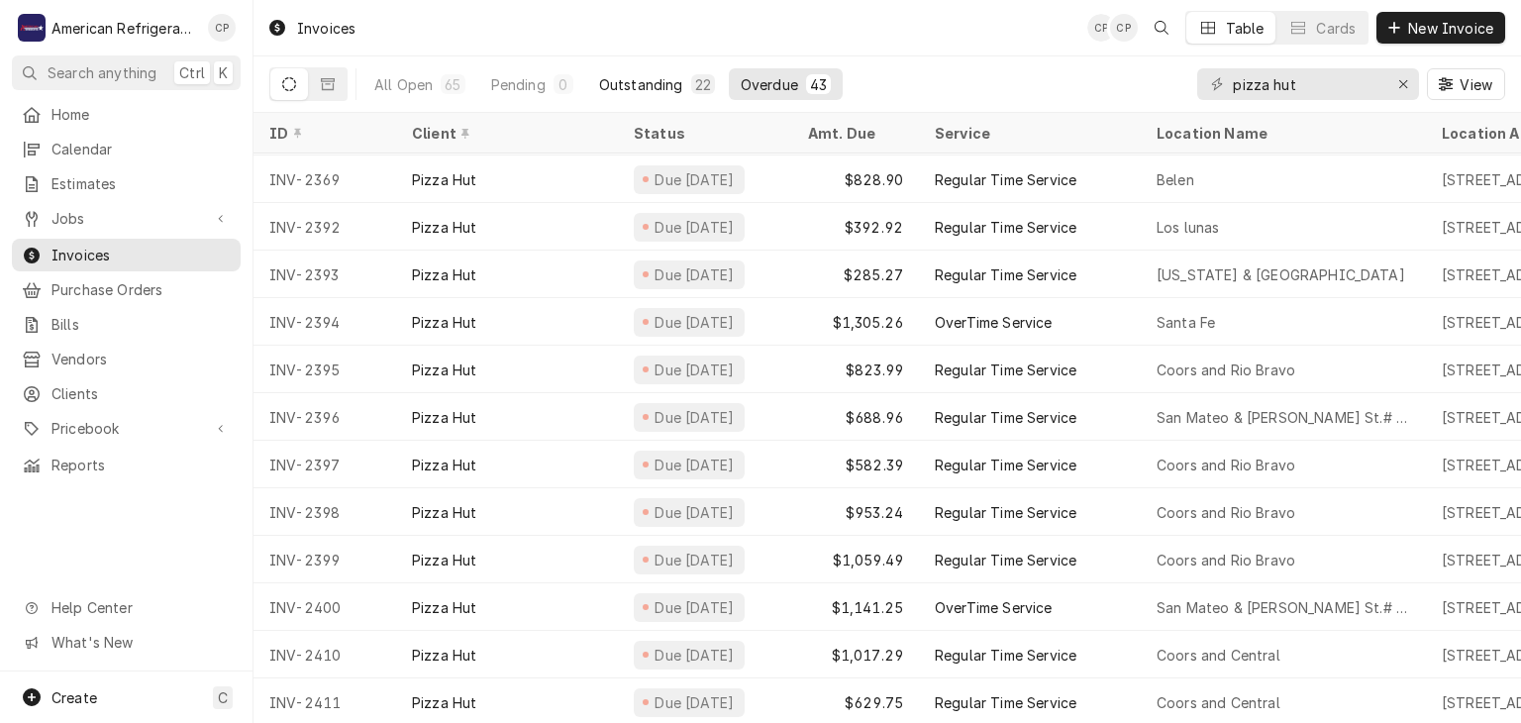
click at [651, 84] on div "Outstanding" at bounding box center [641, 84] width 84 height 21
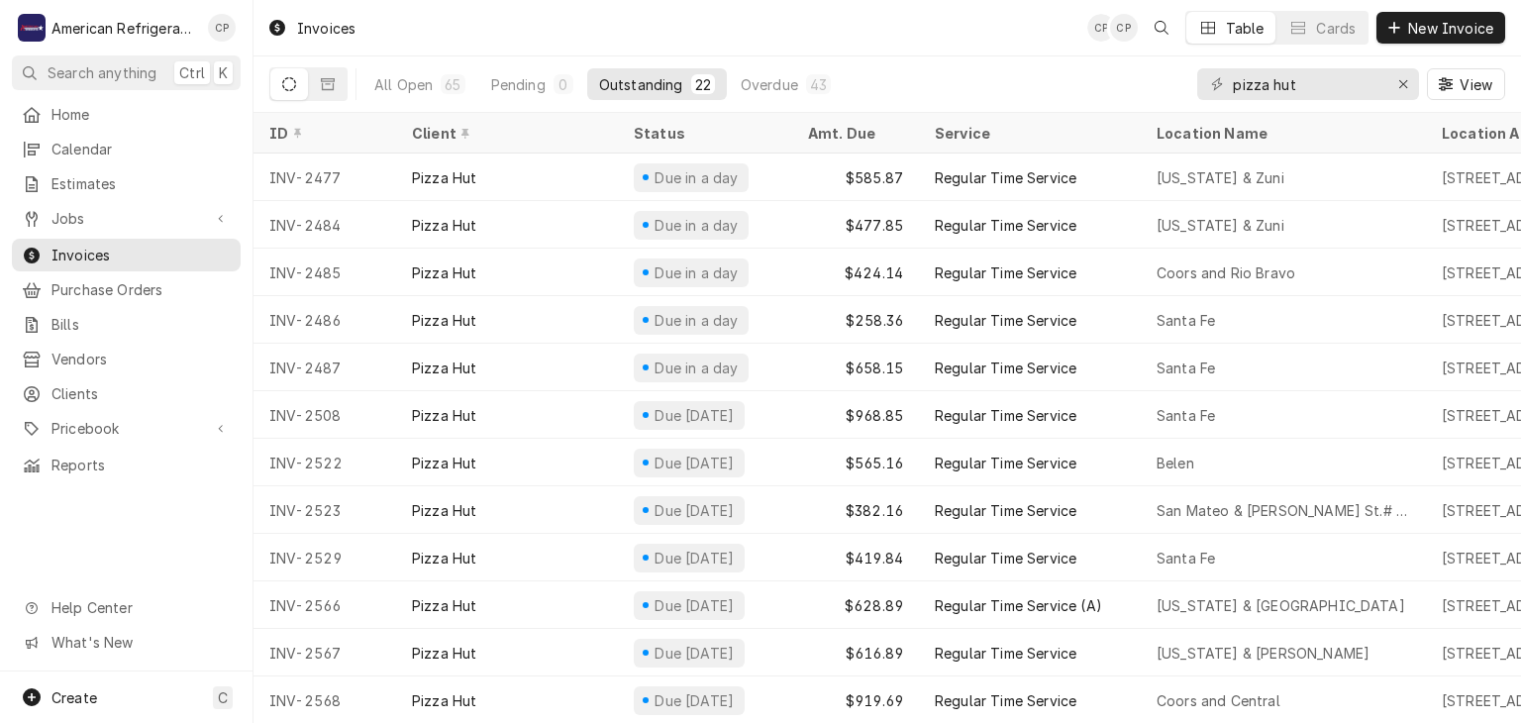
drag, startPoint x: 424, startPoint y: 88, endPoint x: 426, endPoint y: 48, distance: 40.7
click at [424, 87] on div "All Open" at bounding box center [403, 84] width 58 height 21
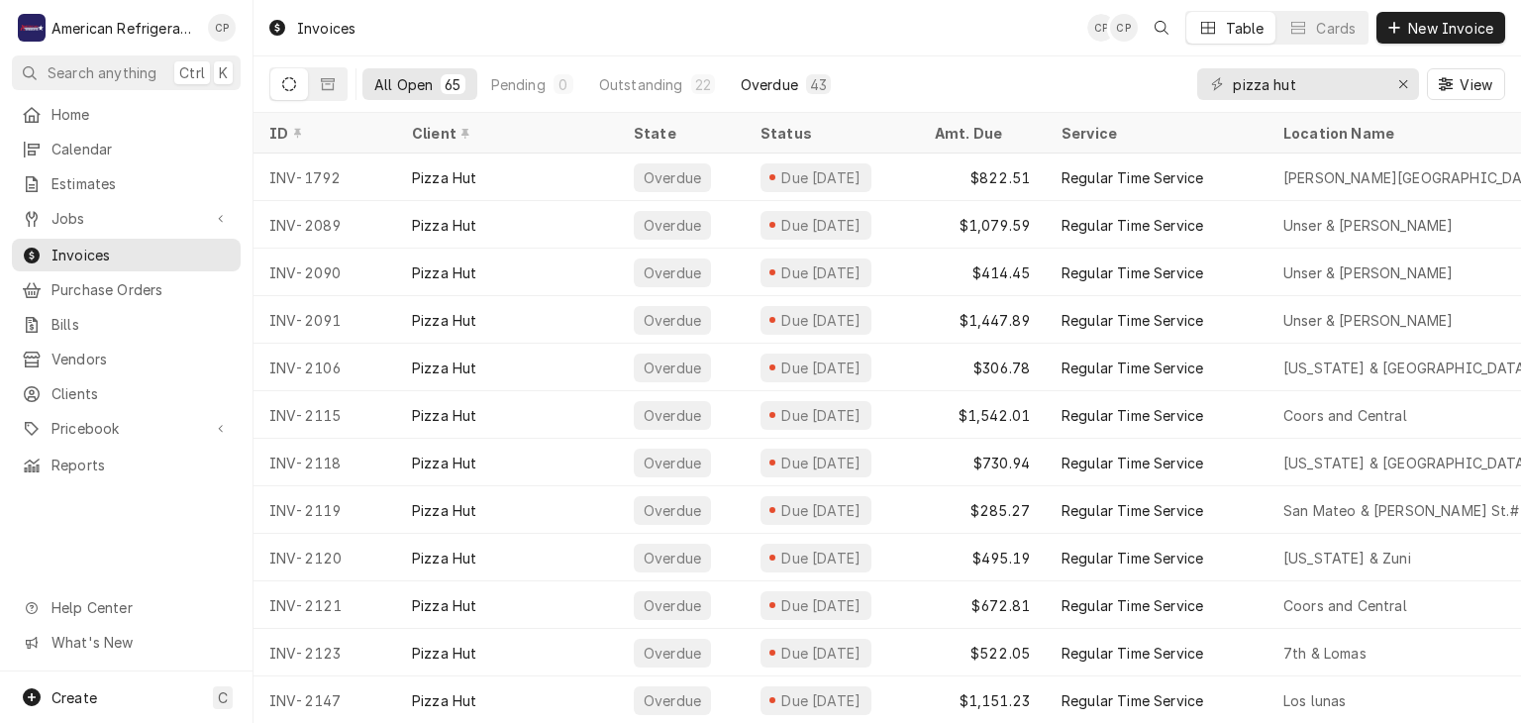
click at [758, 81] on div "Overdue" at bounding box center [769, 84] width 57 height 21
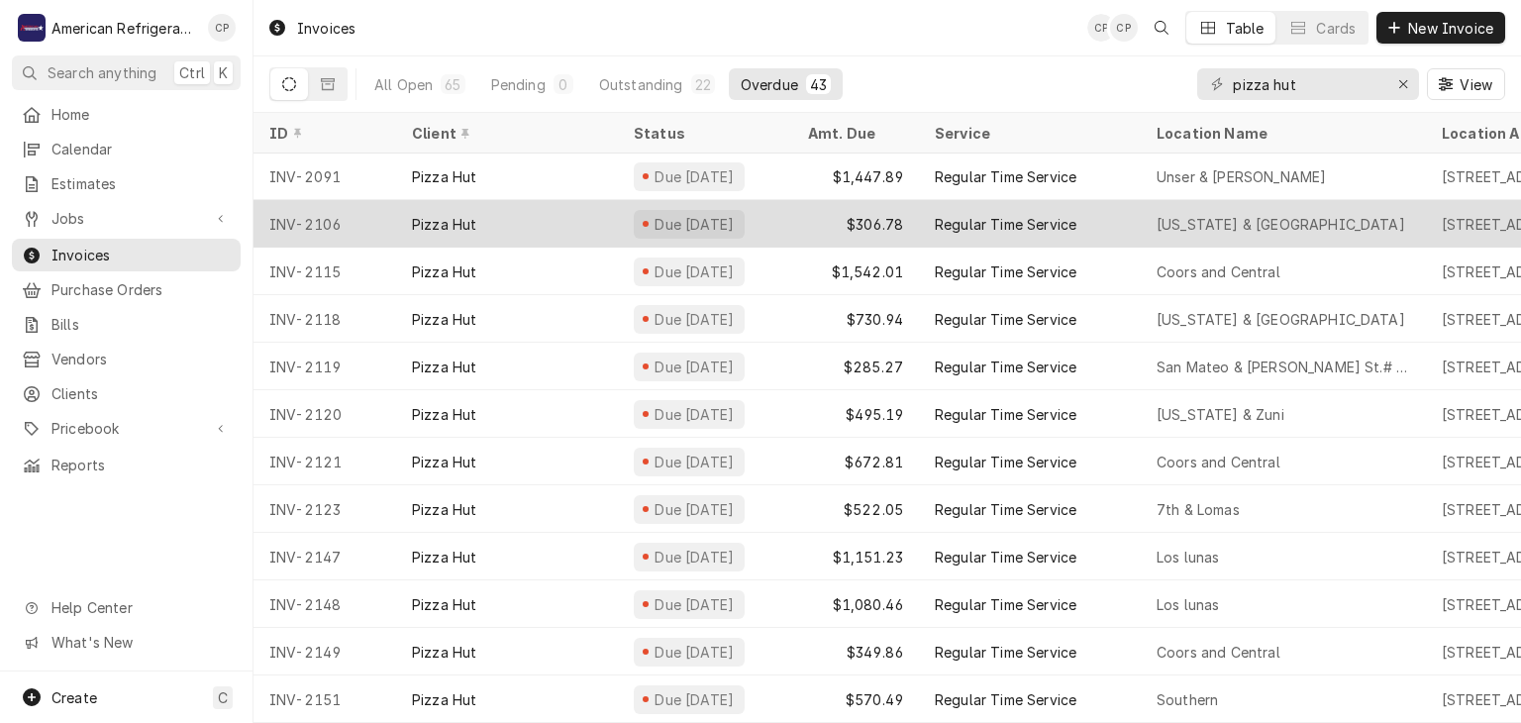
scroll to position [0, 0]
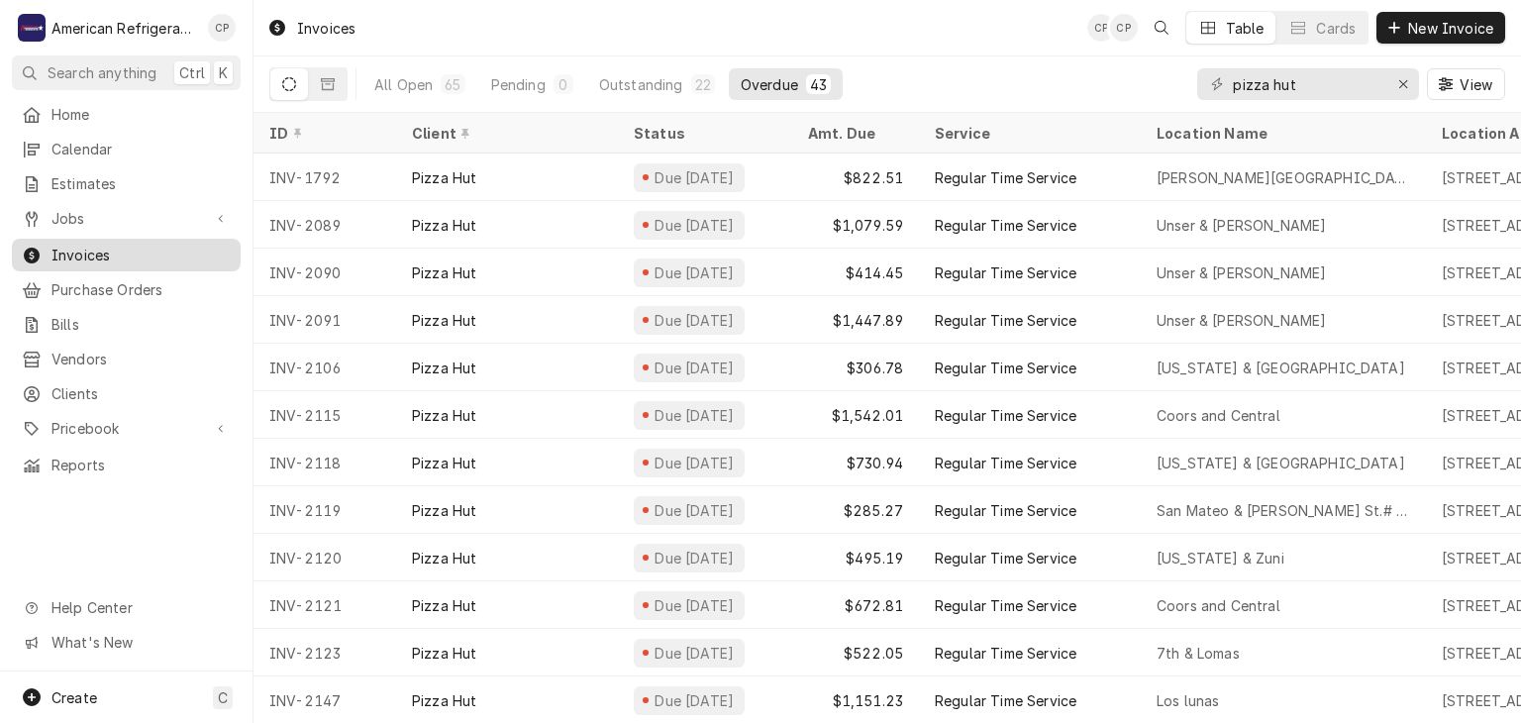
click at [161, 254] on span "Invoices" at bounding box center [140, 255] width 179 height 21
click at [1286, 81] on input "pizza hut" at bounding box center [1307, 84] width 149 height 32
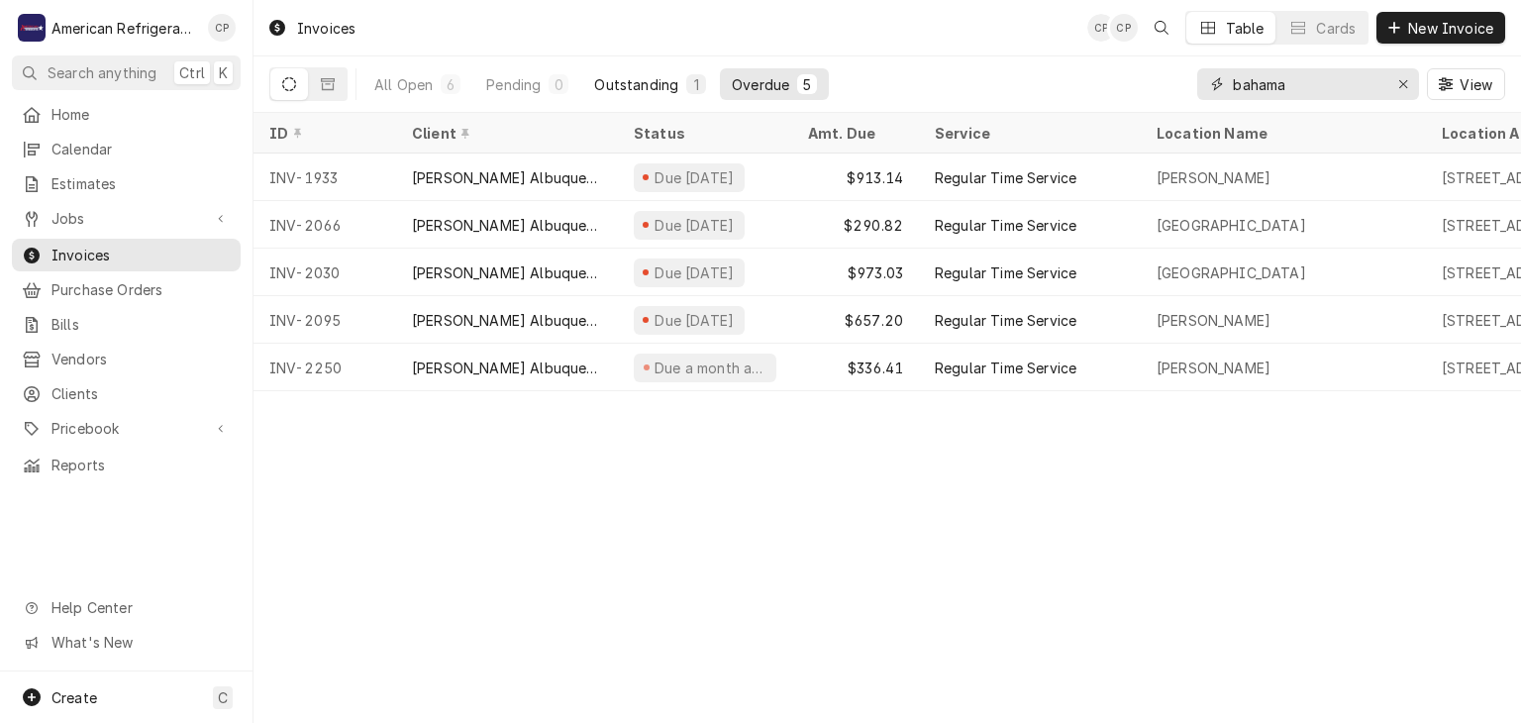
type input "bahama"
click at [659, 88] on div "Outstanding" at bounding box center [636, 84] width 84 height 21
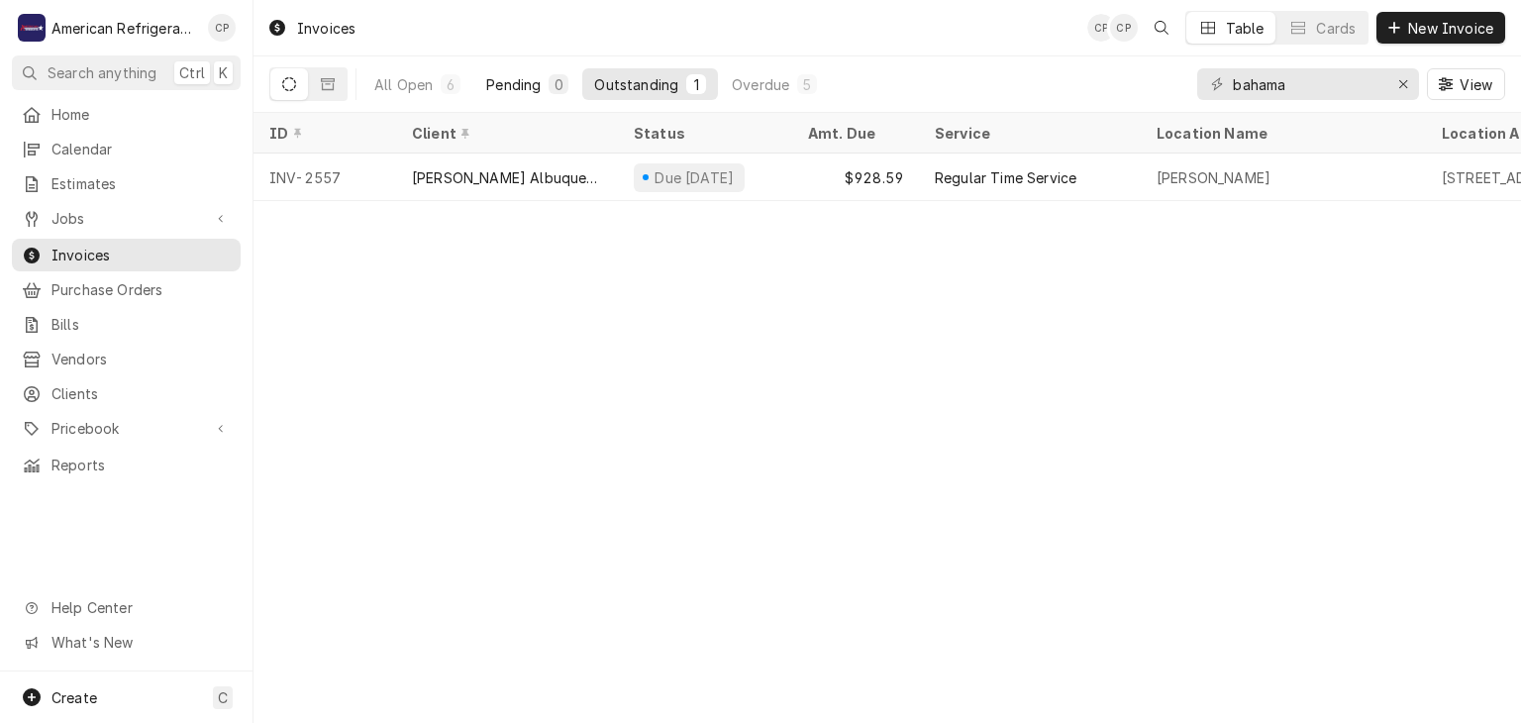
click at [504, 91] on div "Pending" at bounding box center [513, 84] width 54 height 21
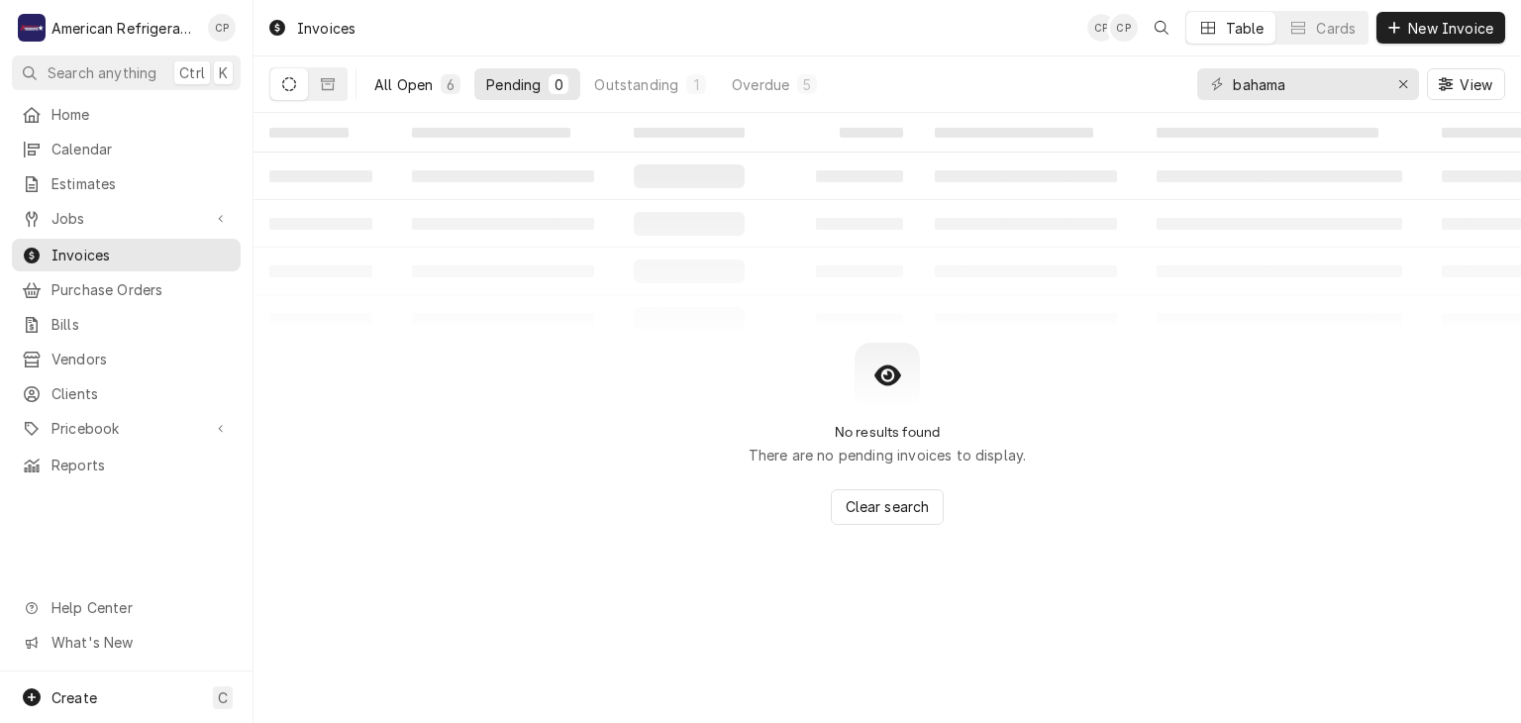
click at [427, 90] on div "All Open" at bounding box center [403, 84] width 58 height 21
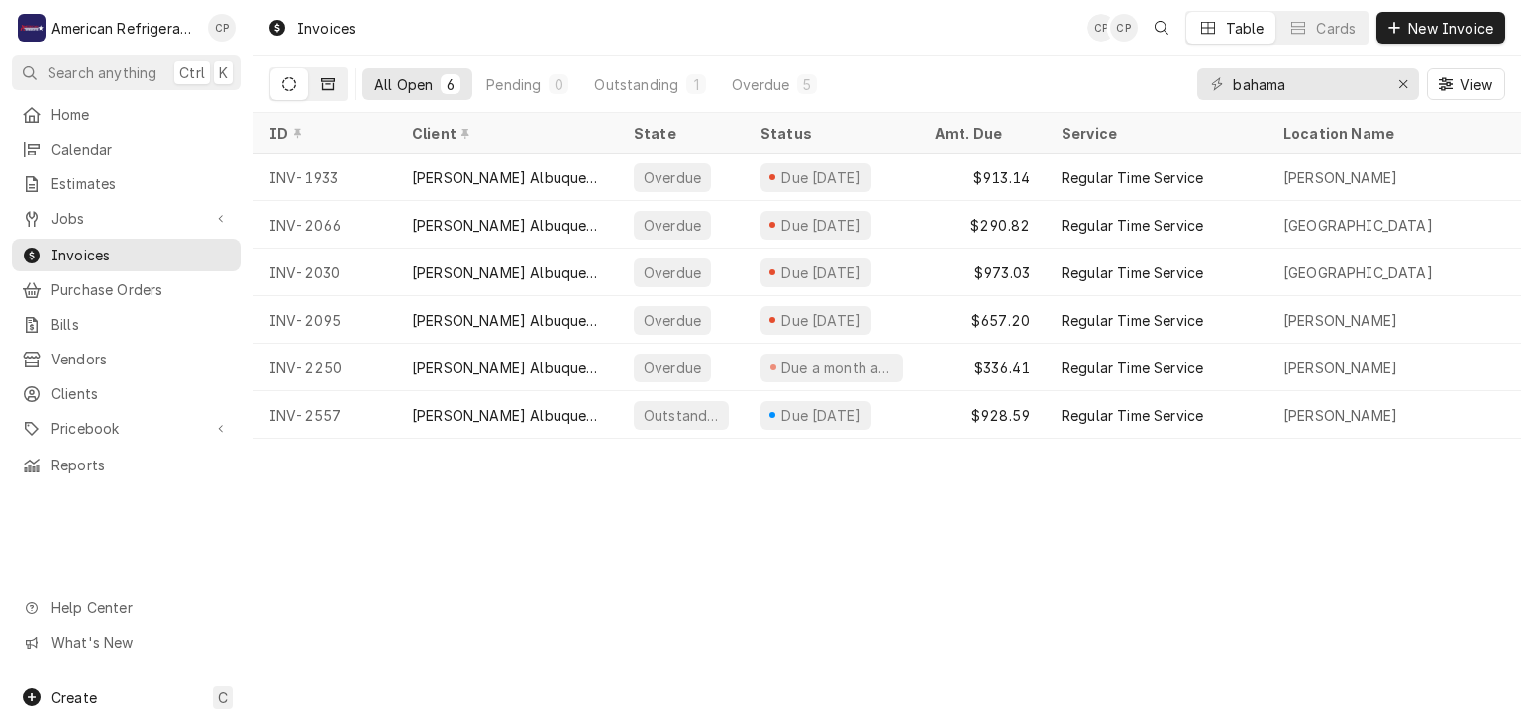
click at [335, 91] on button "Dynamic Content Wrapper" at bounding box center [328, 84] width 38 height 32
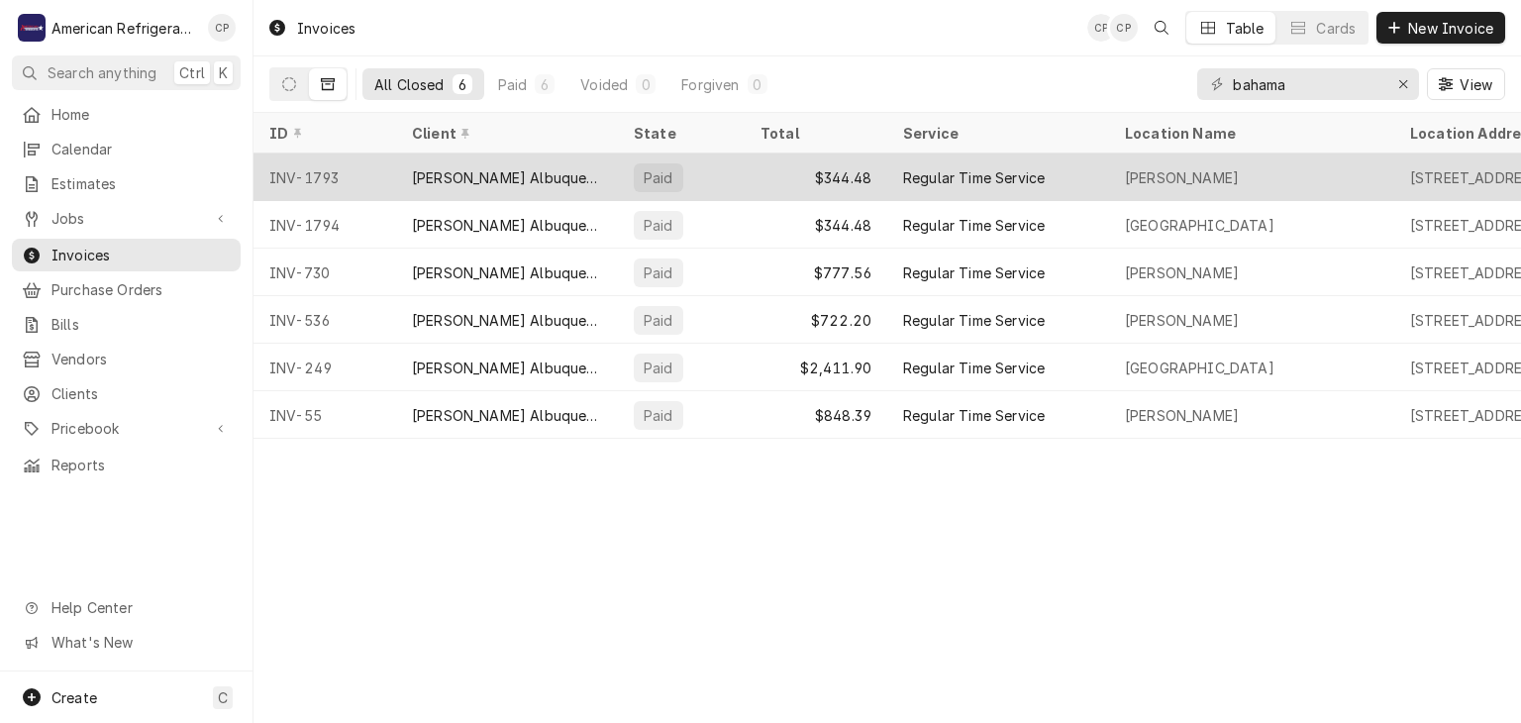
click at [487, 168] on div "[PERSON_NAME] Albuquerque" at bounding box center [507, 177] width 190 height 21
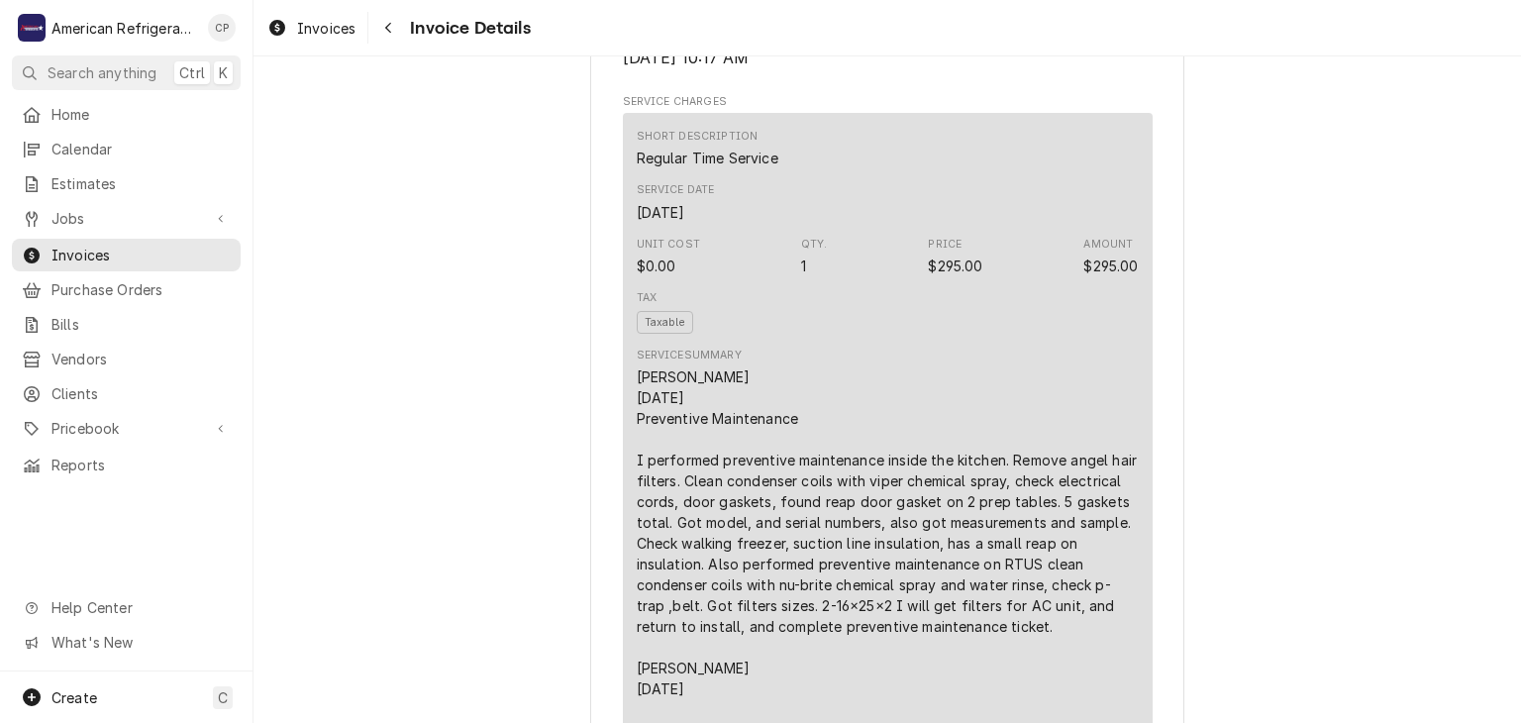
scroll to position [1248, 0]
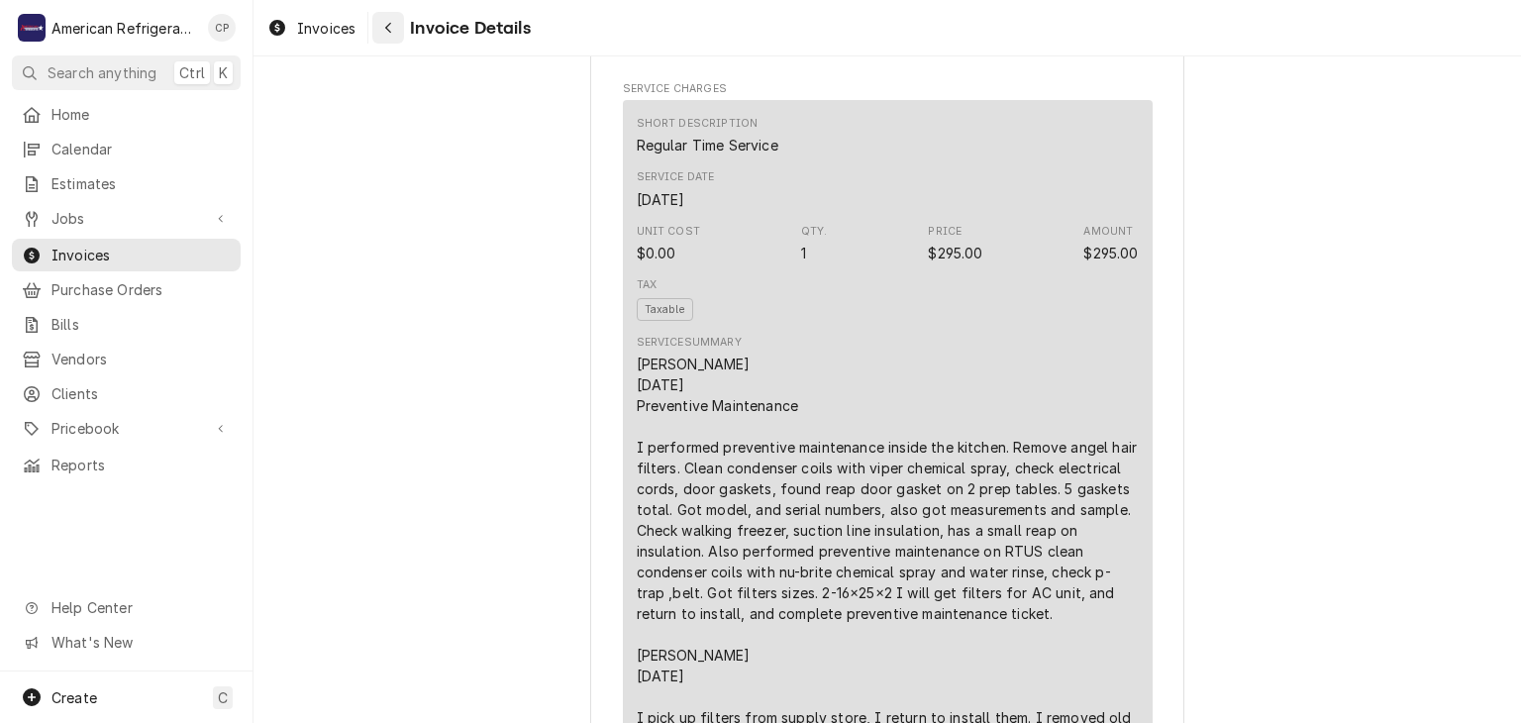
click at [391, 34] on icon "Navigate back" at bounding box center [388, 28] width 9 height 14
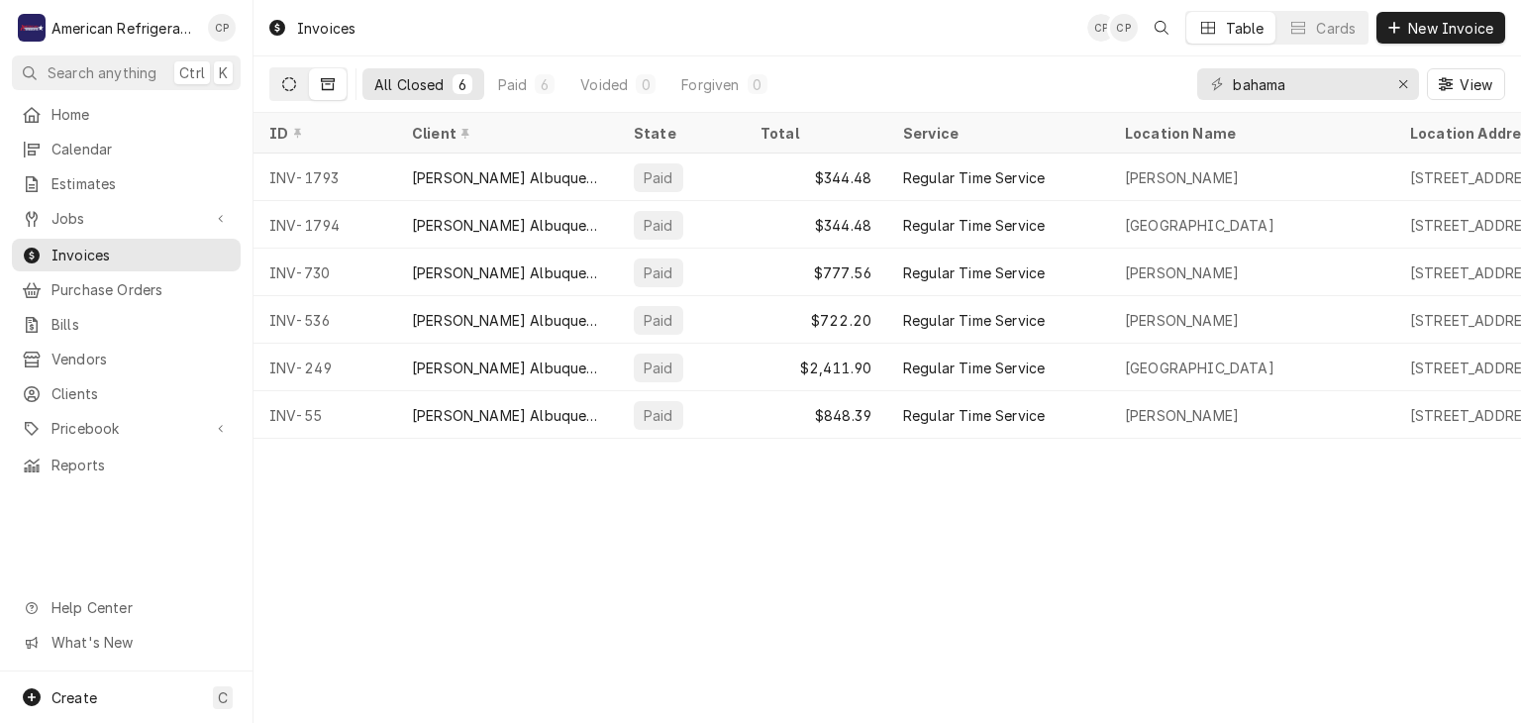
click at [298, 78] on button "Dynamic Content Wrapper" at bounding box center [289, 84] width 38 height 32
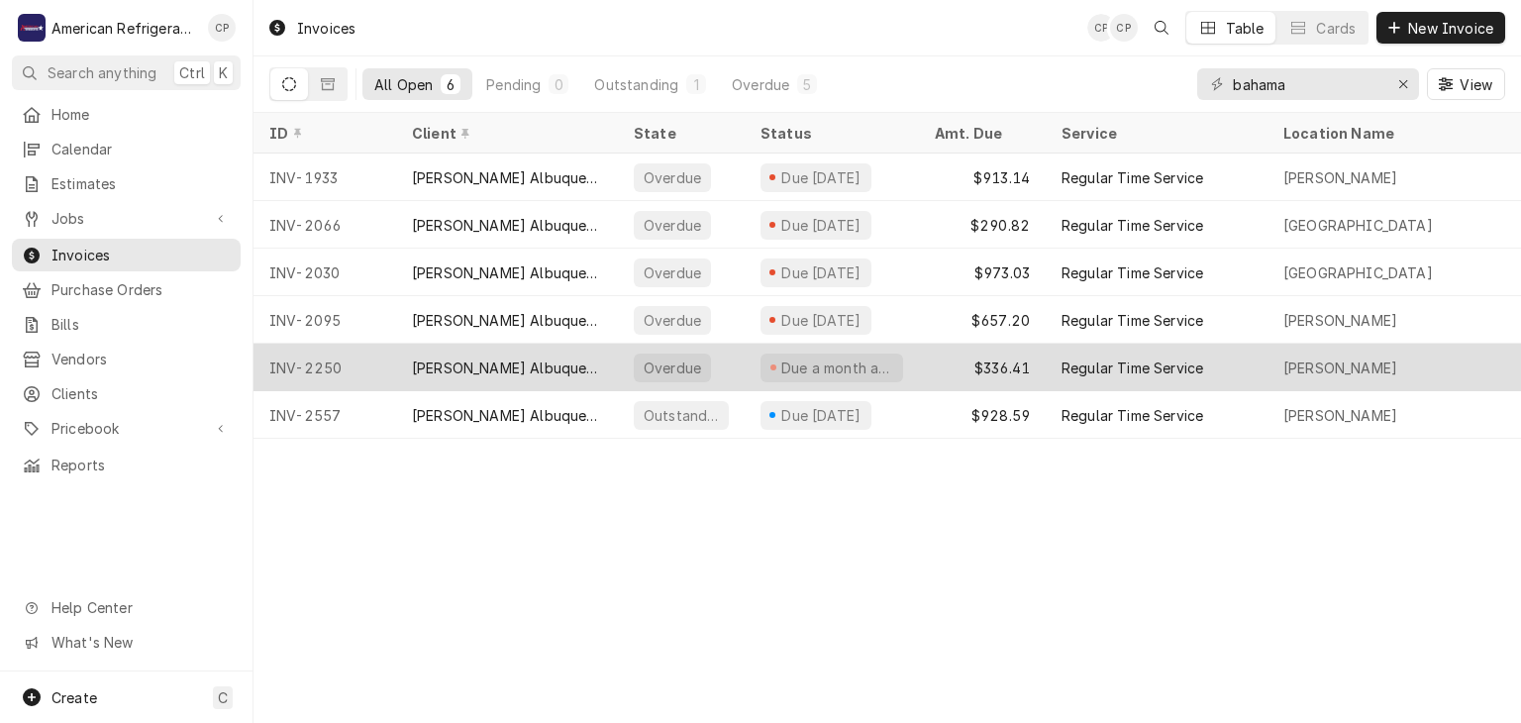
click at [522, 348] on div "[PERSON_NAME] Albuquerque" at bounding box center [507, 368] width 222 height 48
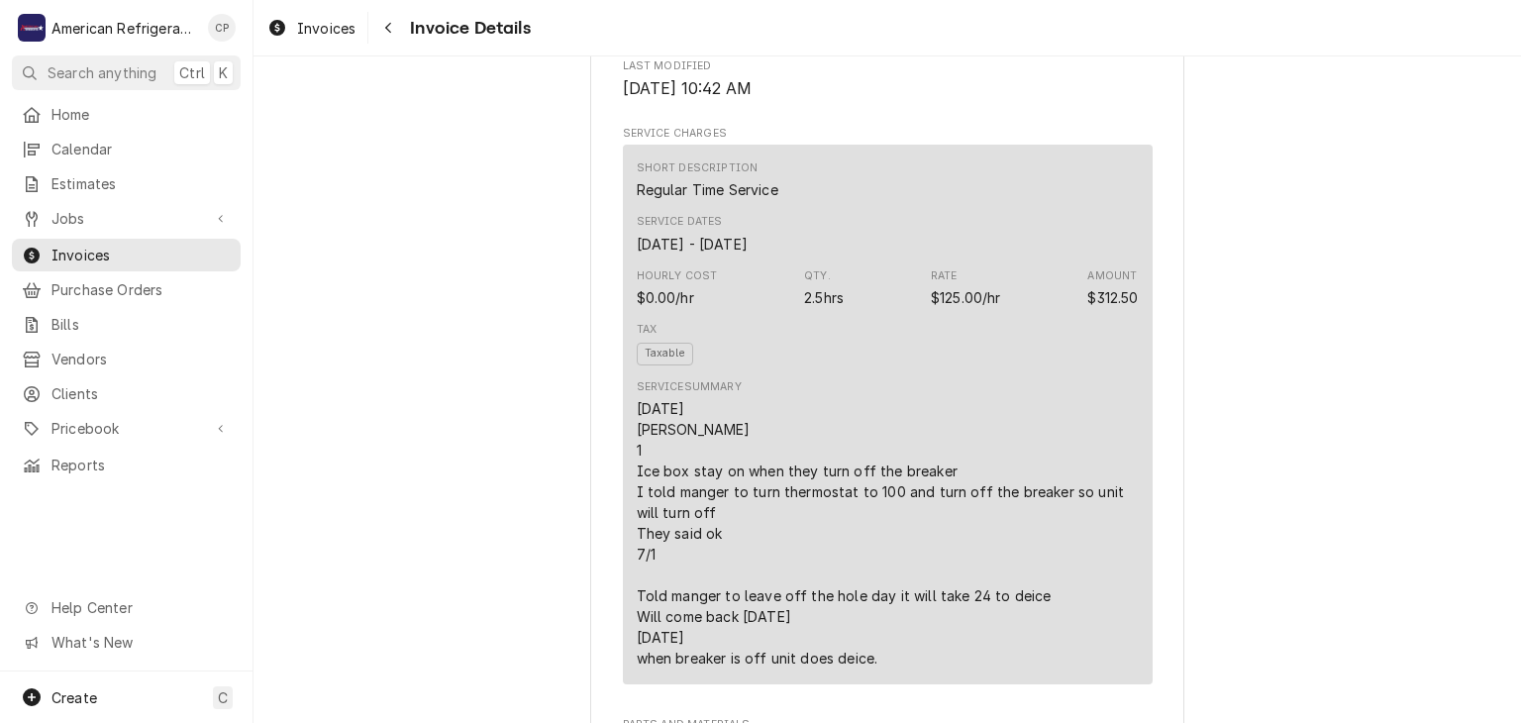
scroll to position [1050, 0]
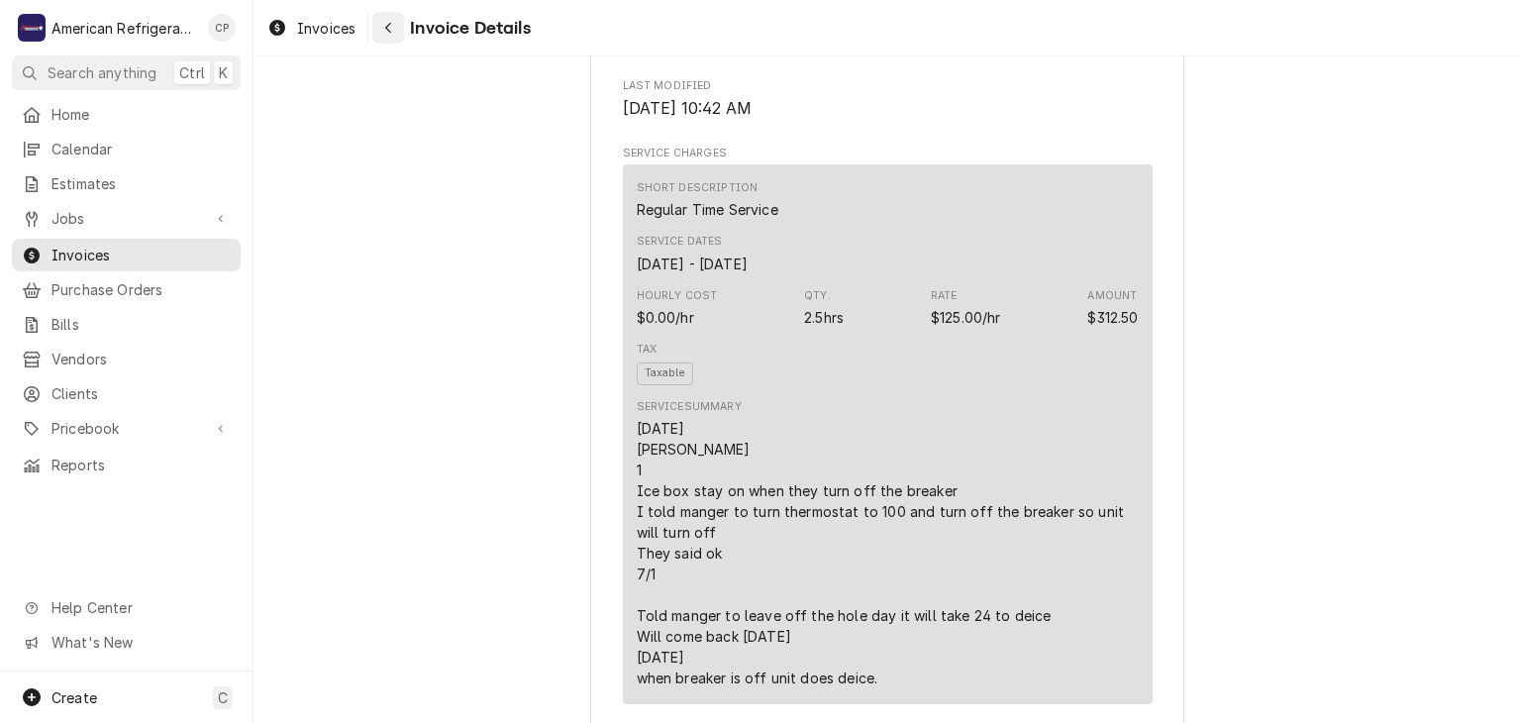
click at [395, 34] on div "Navigate back" at bounding box center [388, 28] width 20 height 20
